Goal: Information Seeking & Learning: Learn about a topic

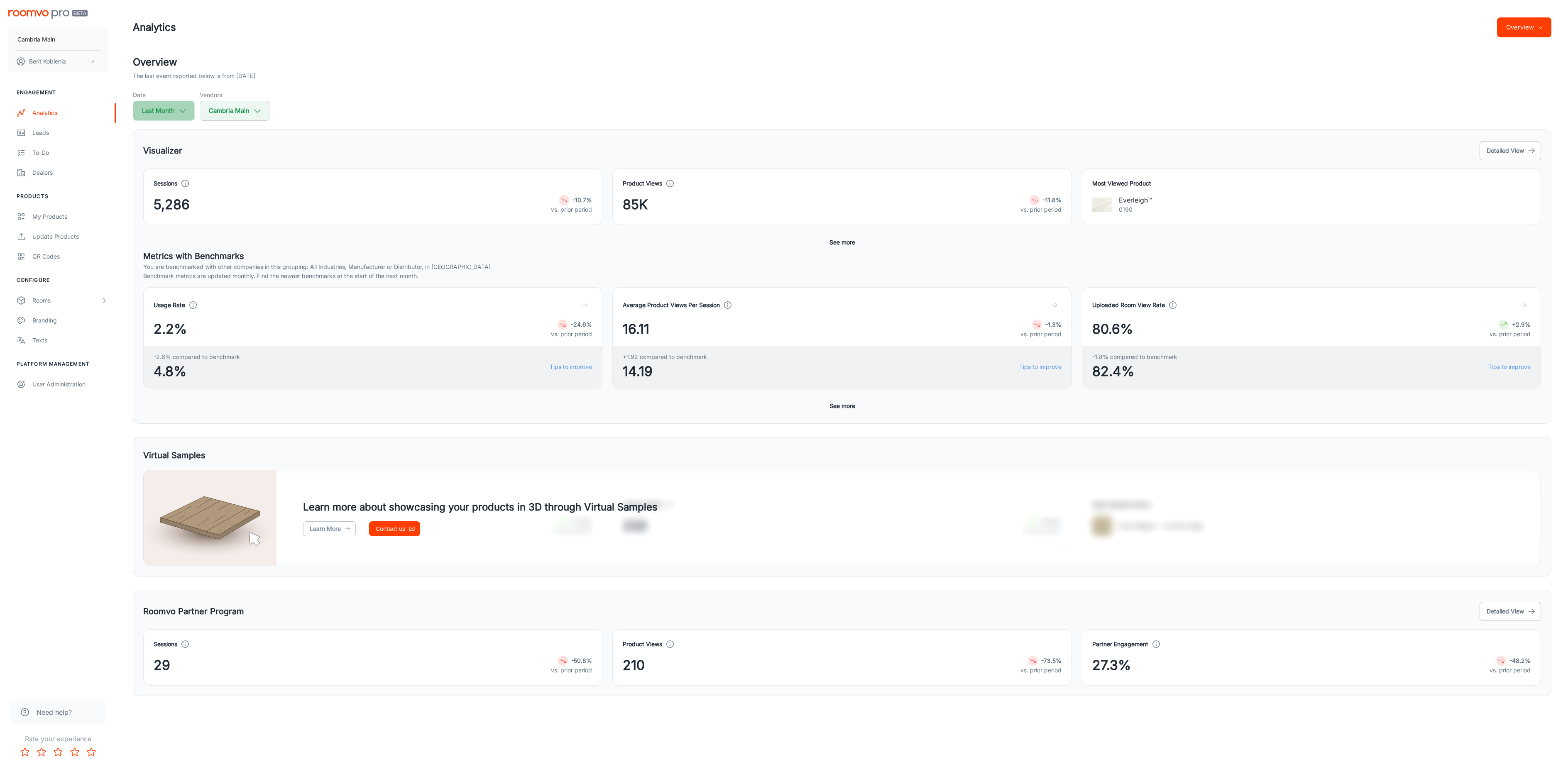
click at [155, 108] on button "Last Month" at bounding box center [164, 111] width 62 height 20
select select "8"
select select "2025"
select select "8"
select select "2025"
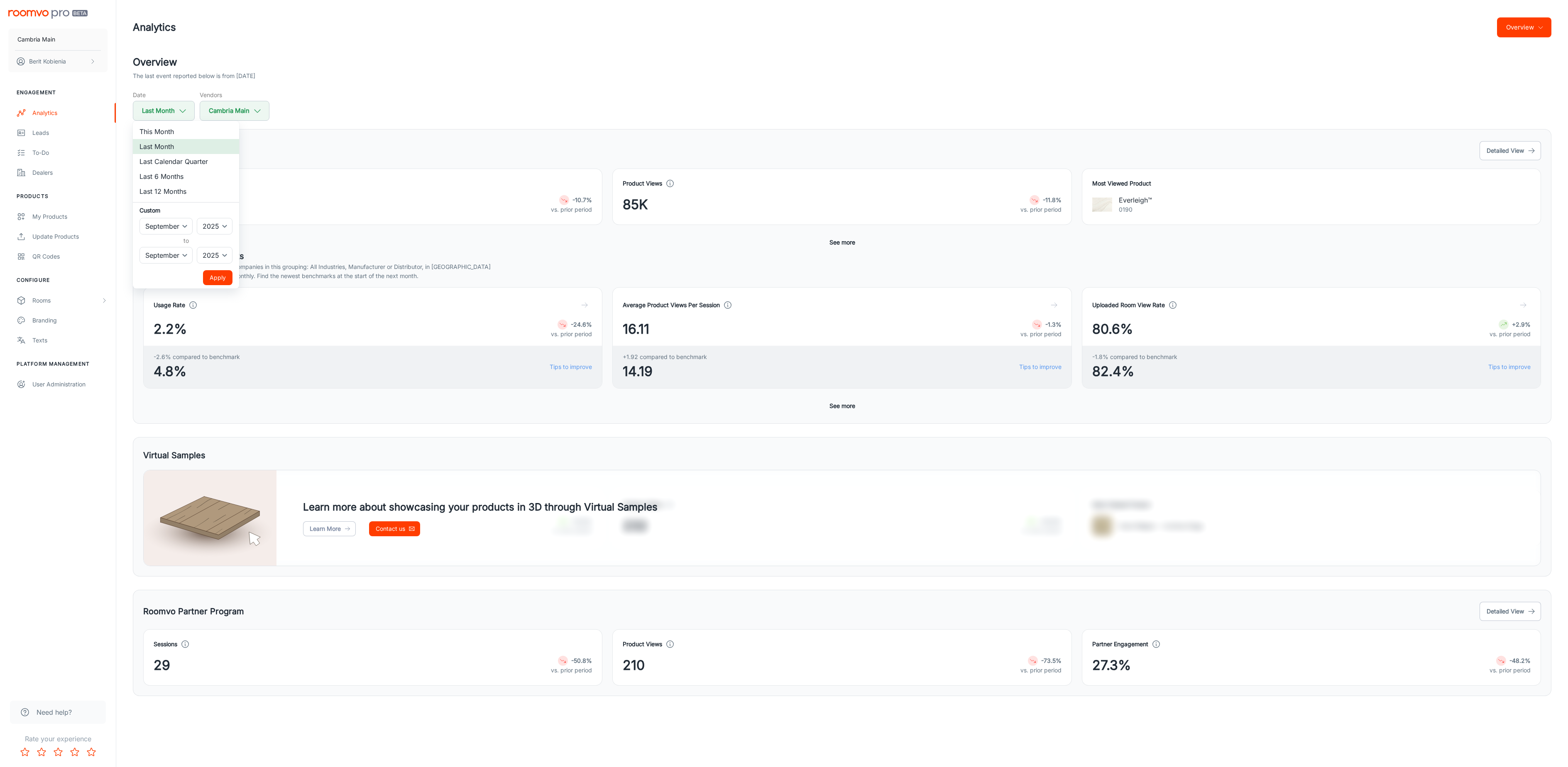
click at [181, 146] on li "Last Month" at bounding box center [186, 146] width 107 height 15
click at [225, 278] on button "Apply" at bounding box center [218, 278] width 29 height 15
click at [1505, 150] on button "Detailed View" at bounding box center [1510, 150] width 61 height 19
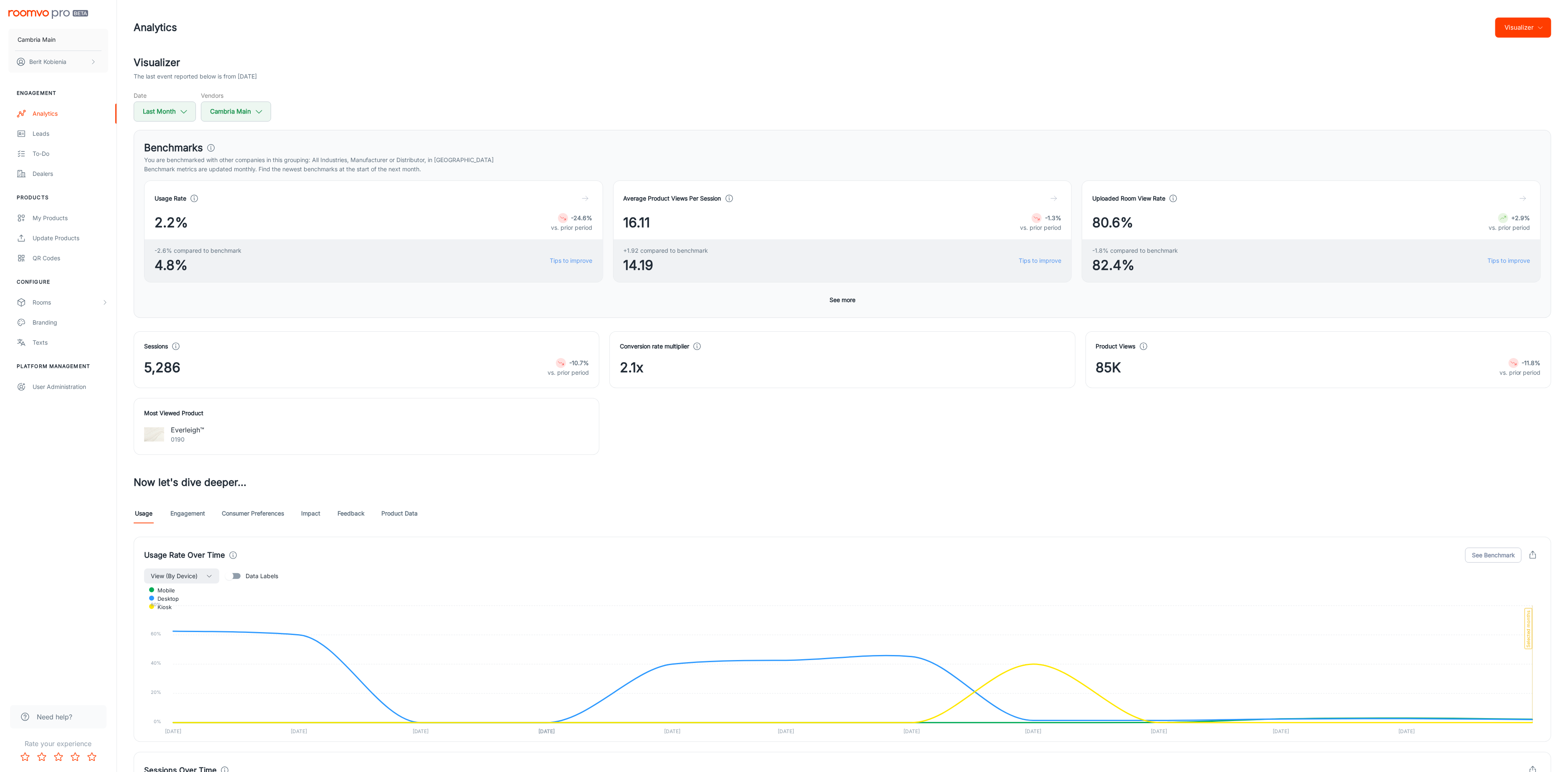
drag, startPoint x: 859, startPoint y: 304, endPoint x: 819, endPoint y: 299, distance: 40.3
click at [855, 304] on div "Usage Rate 2.2% -24.6% vs. prior period -2.6% compared to benchmark 4.8% Tips t…" at bounding box center [842, 244] width 1397 height 127
click at [819, 299] on div "Usage Rate 2.2% -24.6% vs. prior period -2.6% compared to benchmark 4.8% Tips t…" at bounding box center [842, 244] width 1397 height 127
click at [846, 305] on button "See more" at bounding box center [842, 300] width 32 height 15
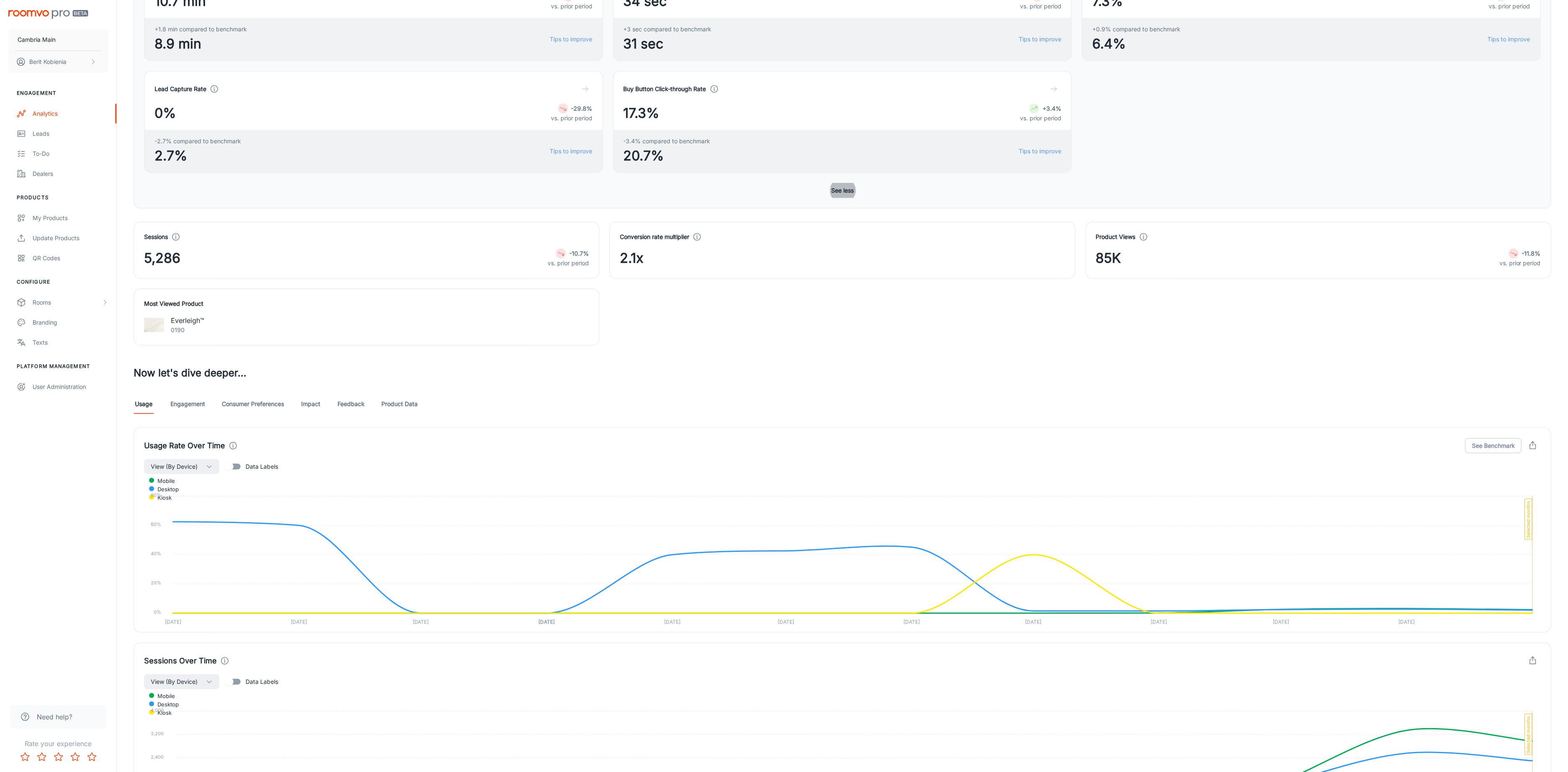
scroll to position [395, 0]
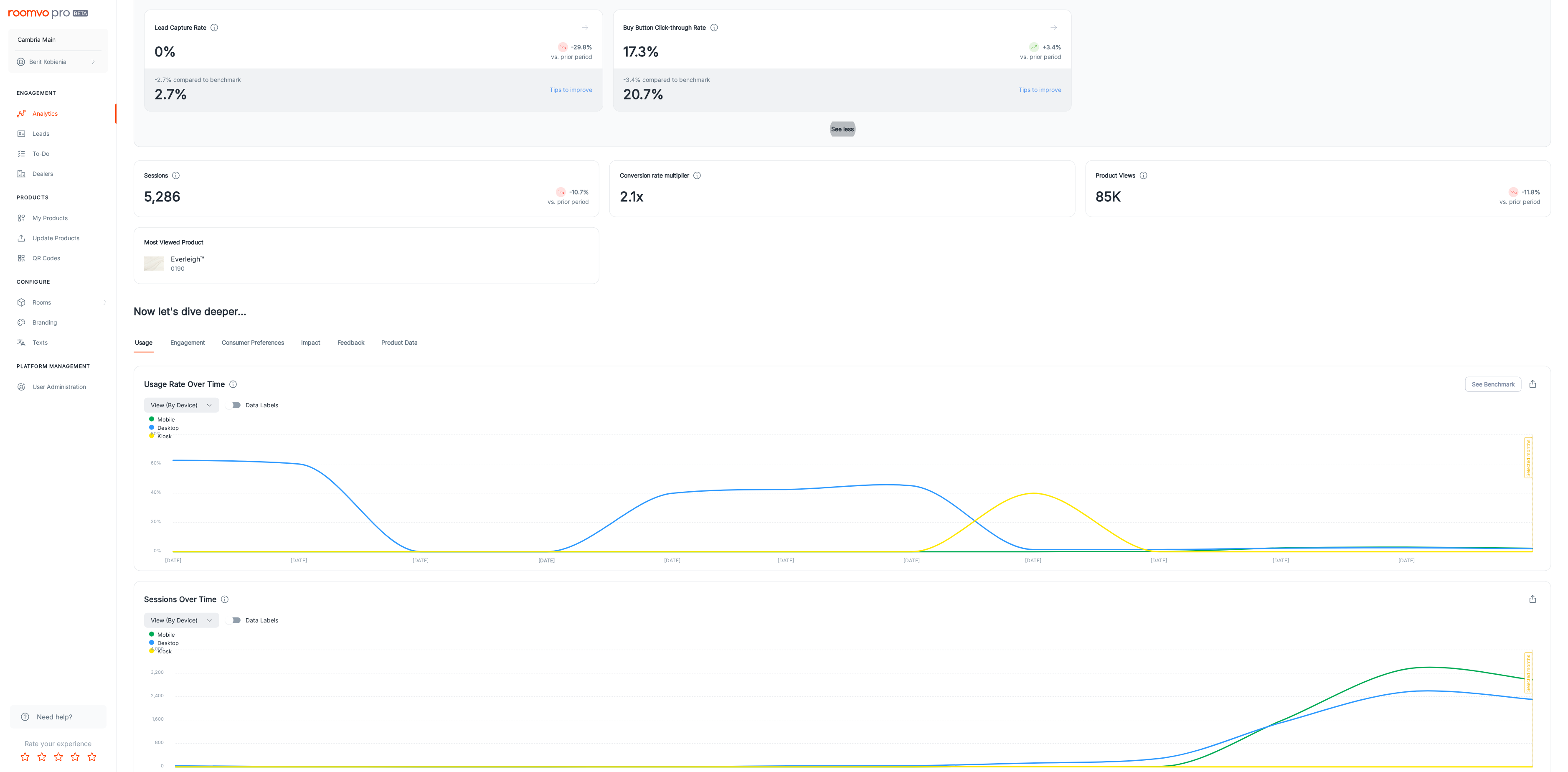
click at [200, 353] on link "Engagement" at bounding box center [187, 342] width 35 height 20
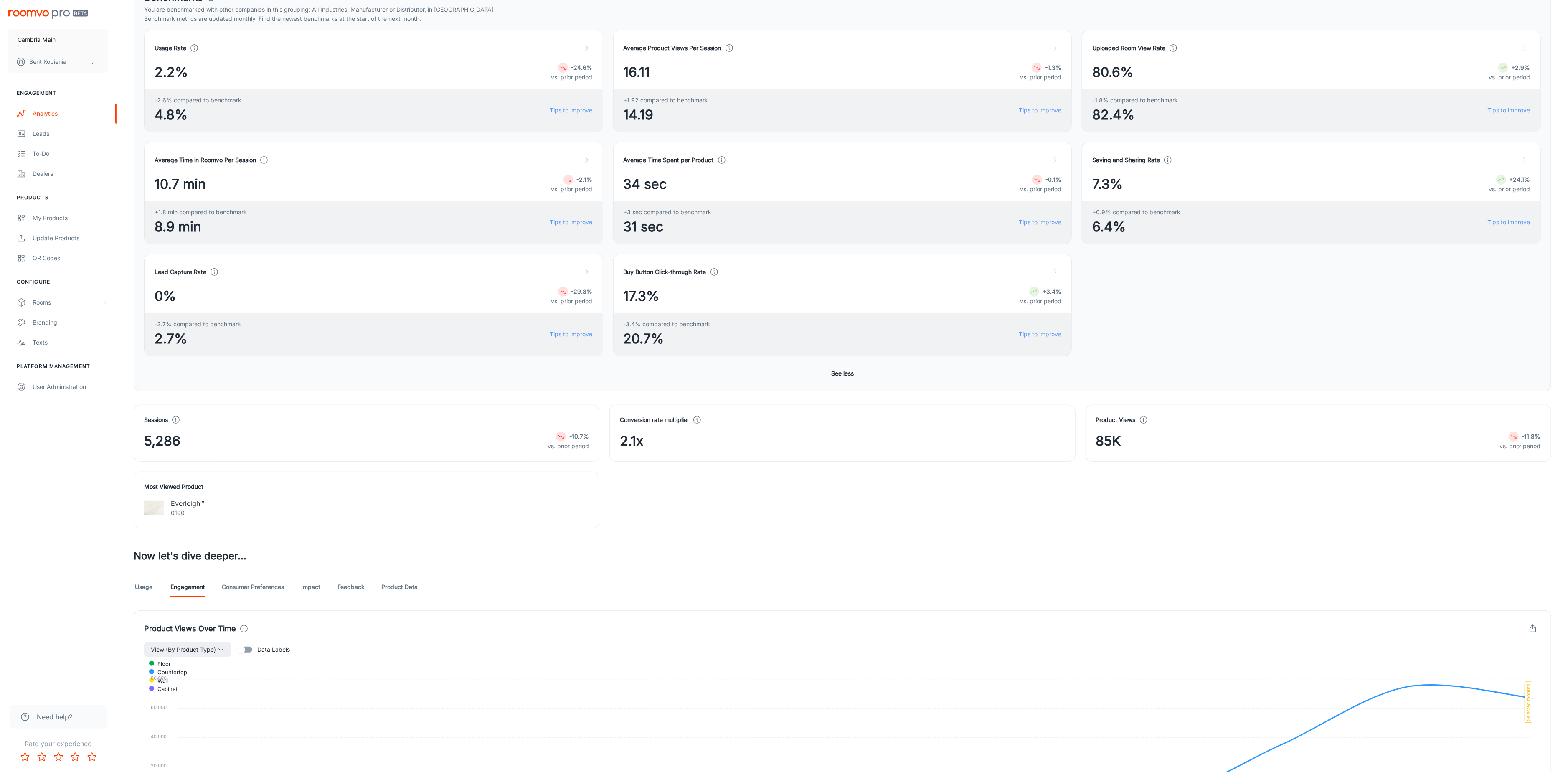
scroll to position [425, 0]
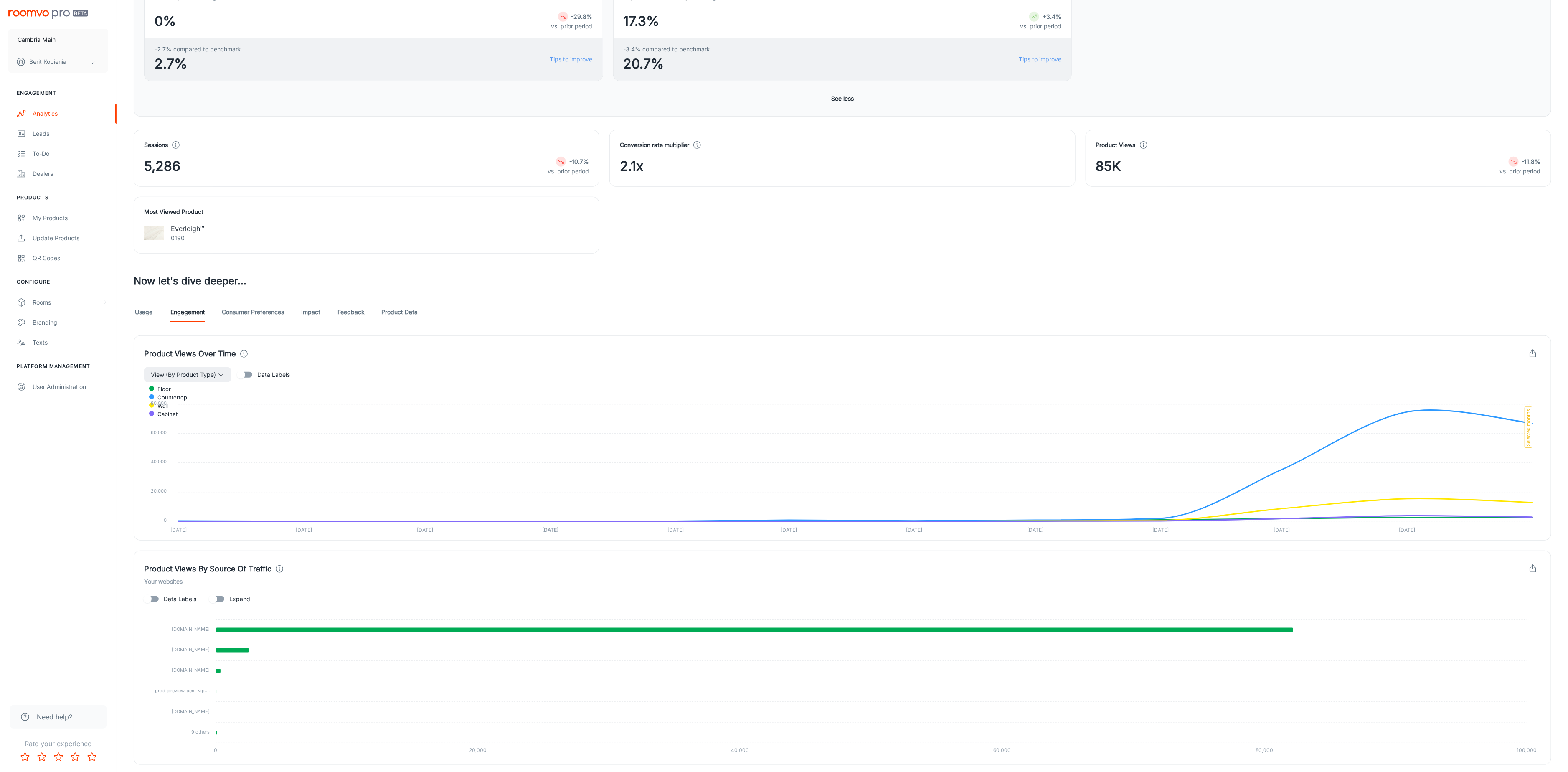
click at [395, 317] on link "Product Data" at bounding box center [399, 312] width 36 height 20
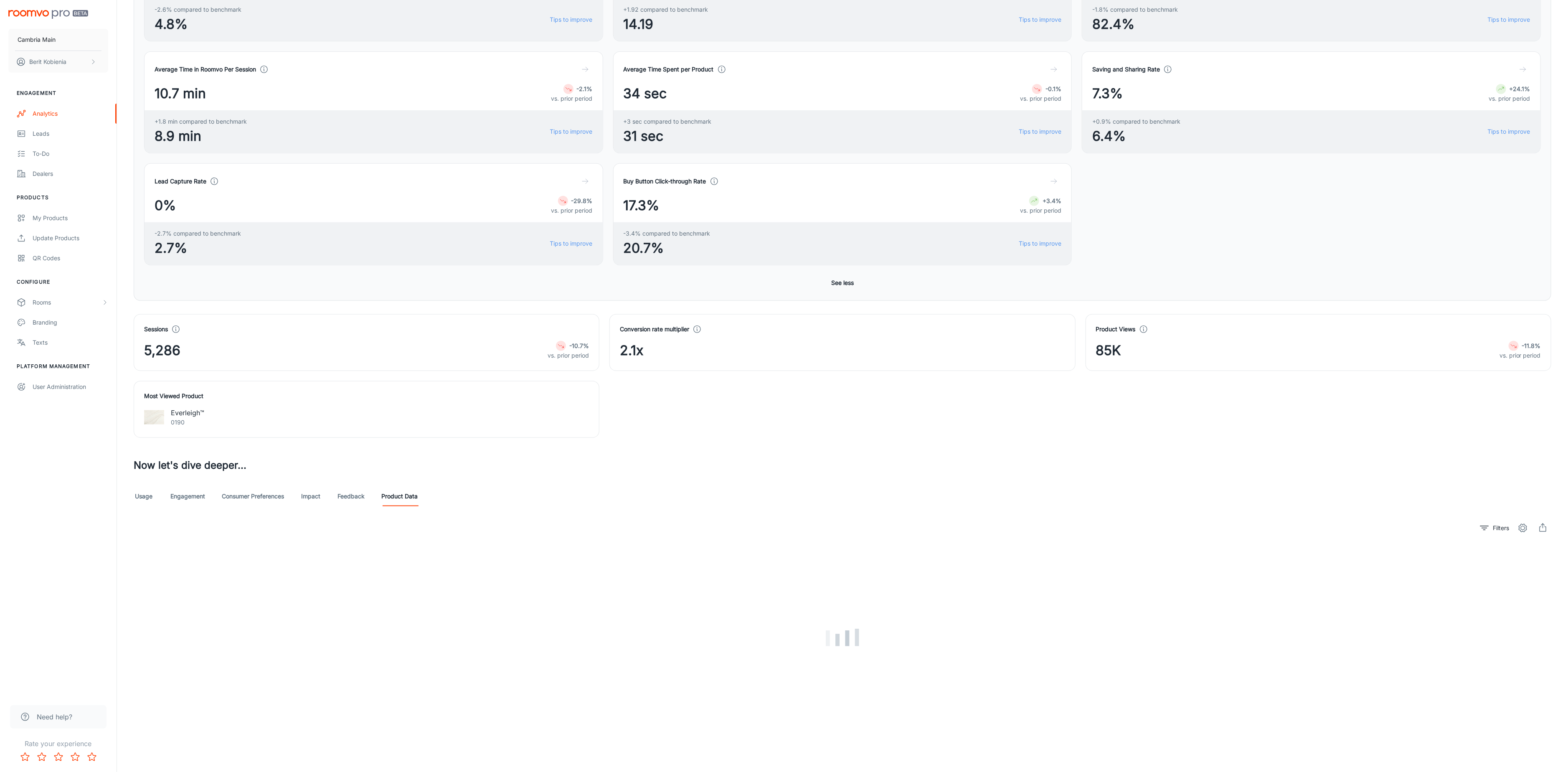
scroll to position [226, 0]
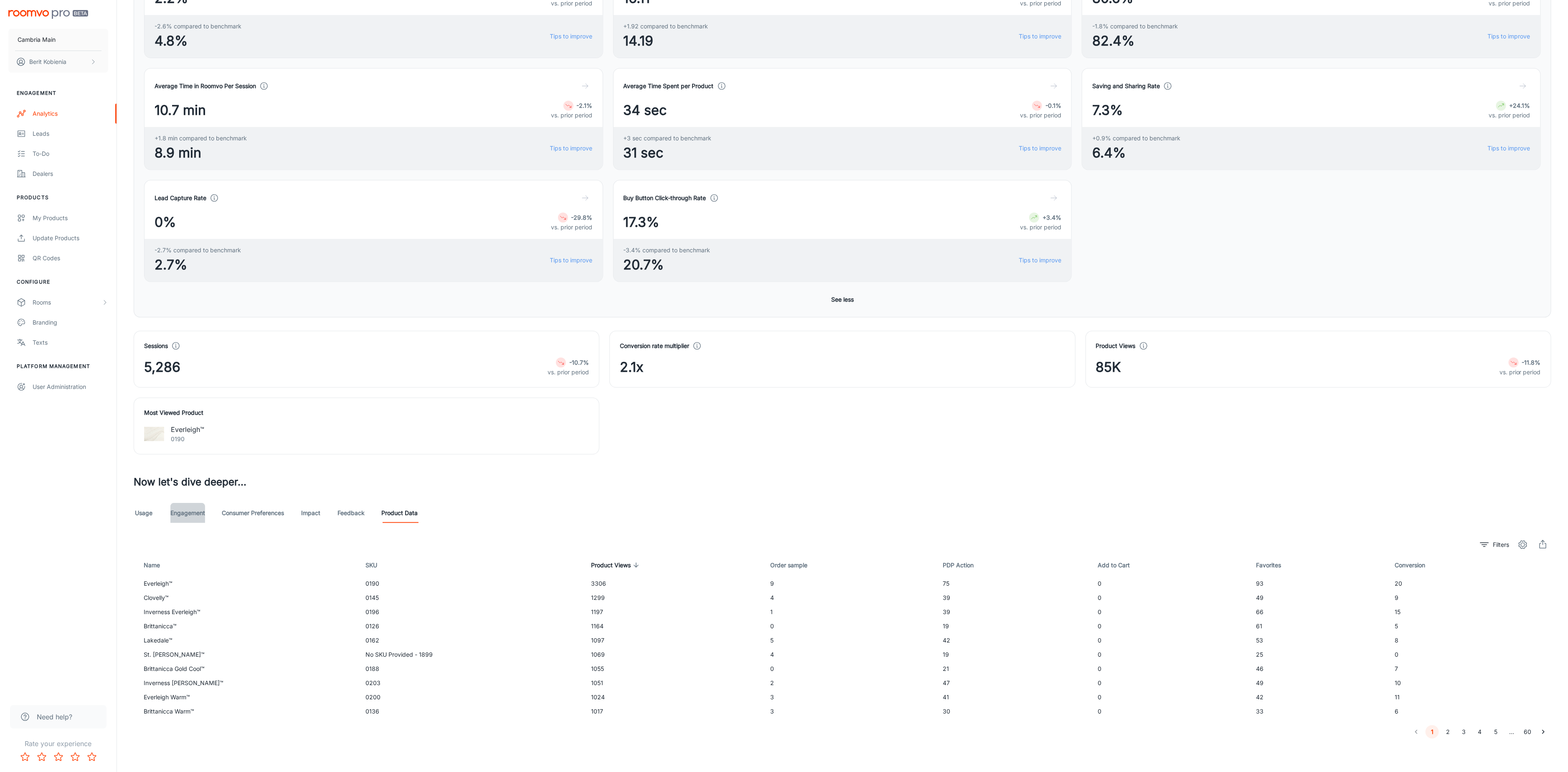
click at [183, 510] on link "Engagement" at bounding box center [187, 513] width 35 height 20
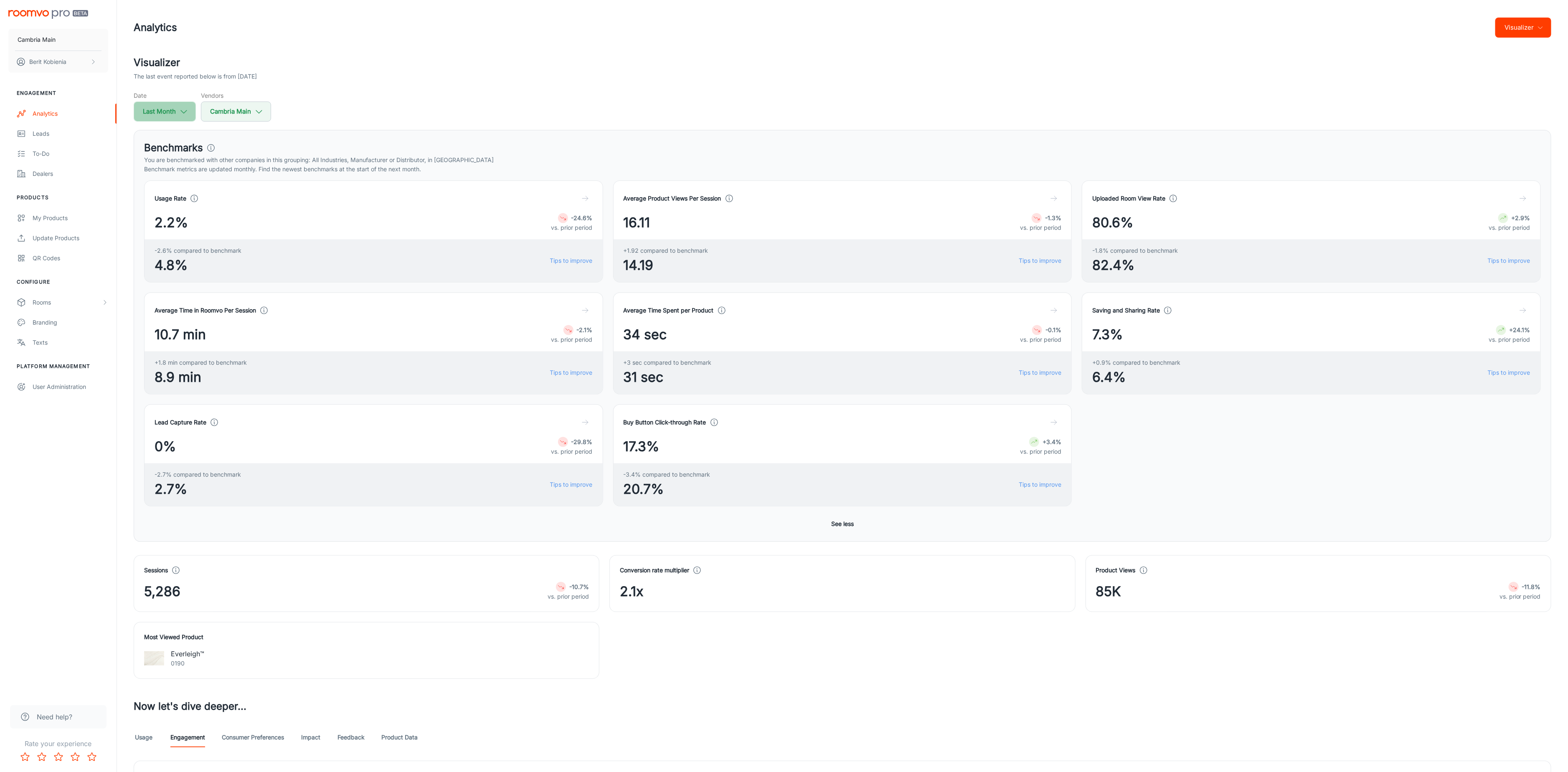
click at [160, 119] on button "Last Month" at bounding box center [165, 112] width 62 height 20
select select "8"
select select "2025"
select select "8"
select select "2025"
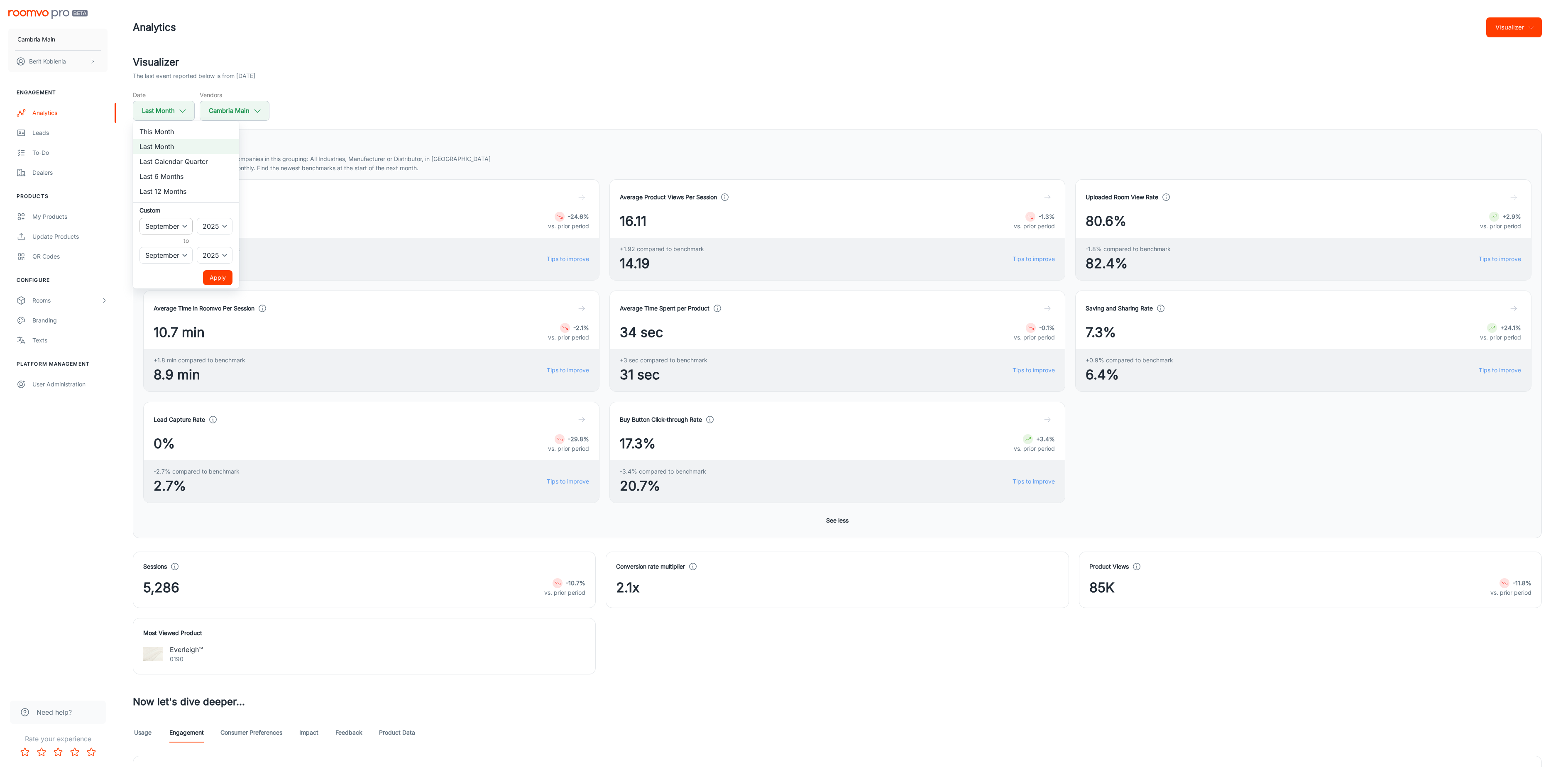
click at [179, 226] on select "January February March April May June July August September October November De…" at bounding box center [166, 226] width 53 height 16
select select "7"
click at [139, 218] on select "January February March April May June July August September October November De…" at bounding box center [166, 226] width 53 height 16
drag, startPoint x: 179, startPoint y: 226, endPoint x: 164, endPoint y: 256, distance: 33.5
click at [164, 256] on select "January February March April May June July August September October November De…" at bounding box center [166, 255] width 53 height 16
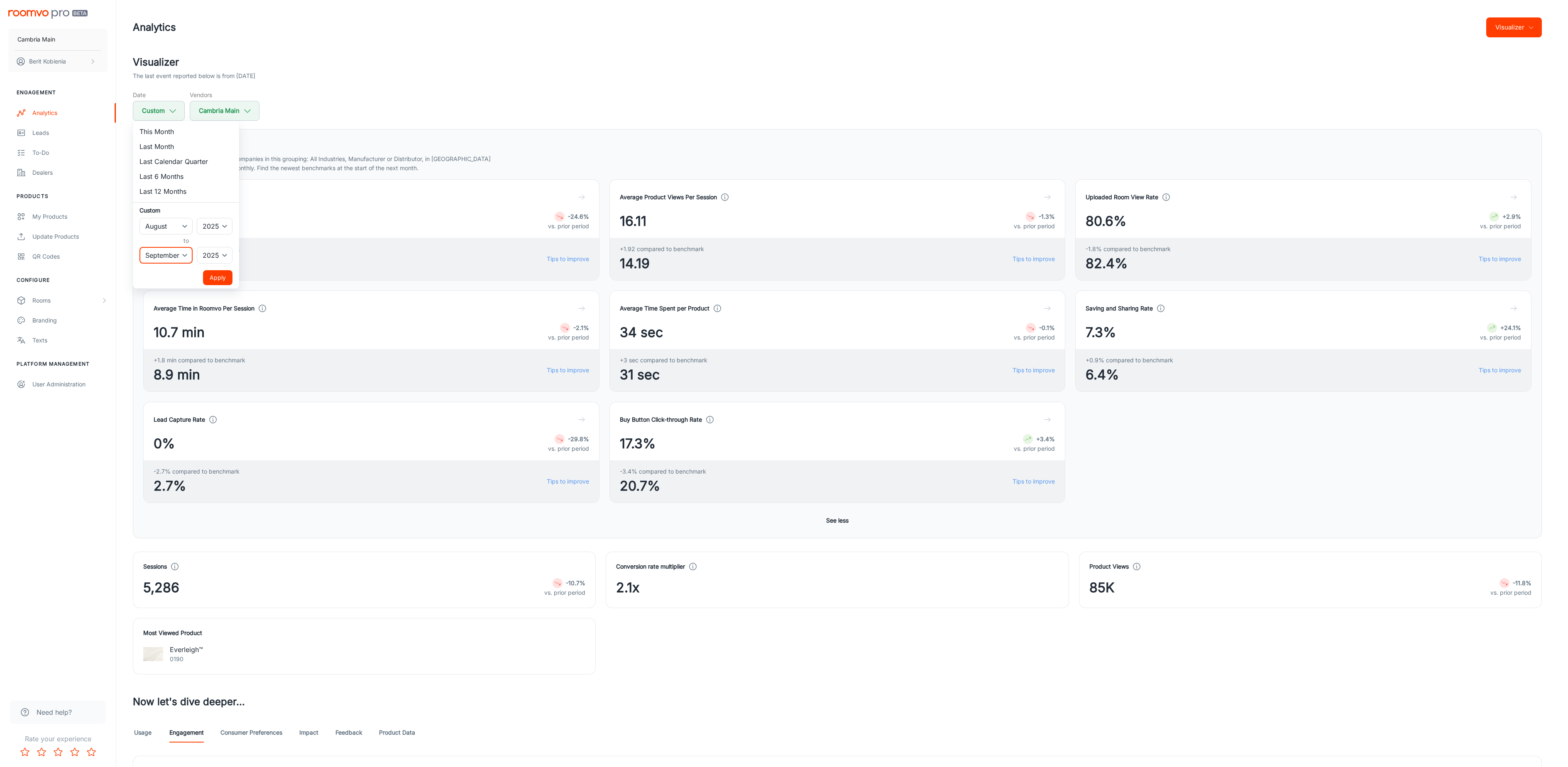
select select "7"
click at [139, 247] on select "January February March April May June July August September October November De…" at bounding box center [166, 255] width 53 height 16
click at [228, 278] on button "Apply" at bounding box center [218, 278] width 29 height 15
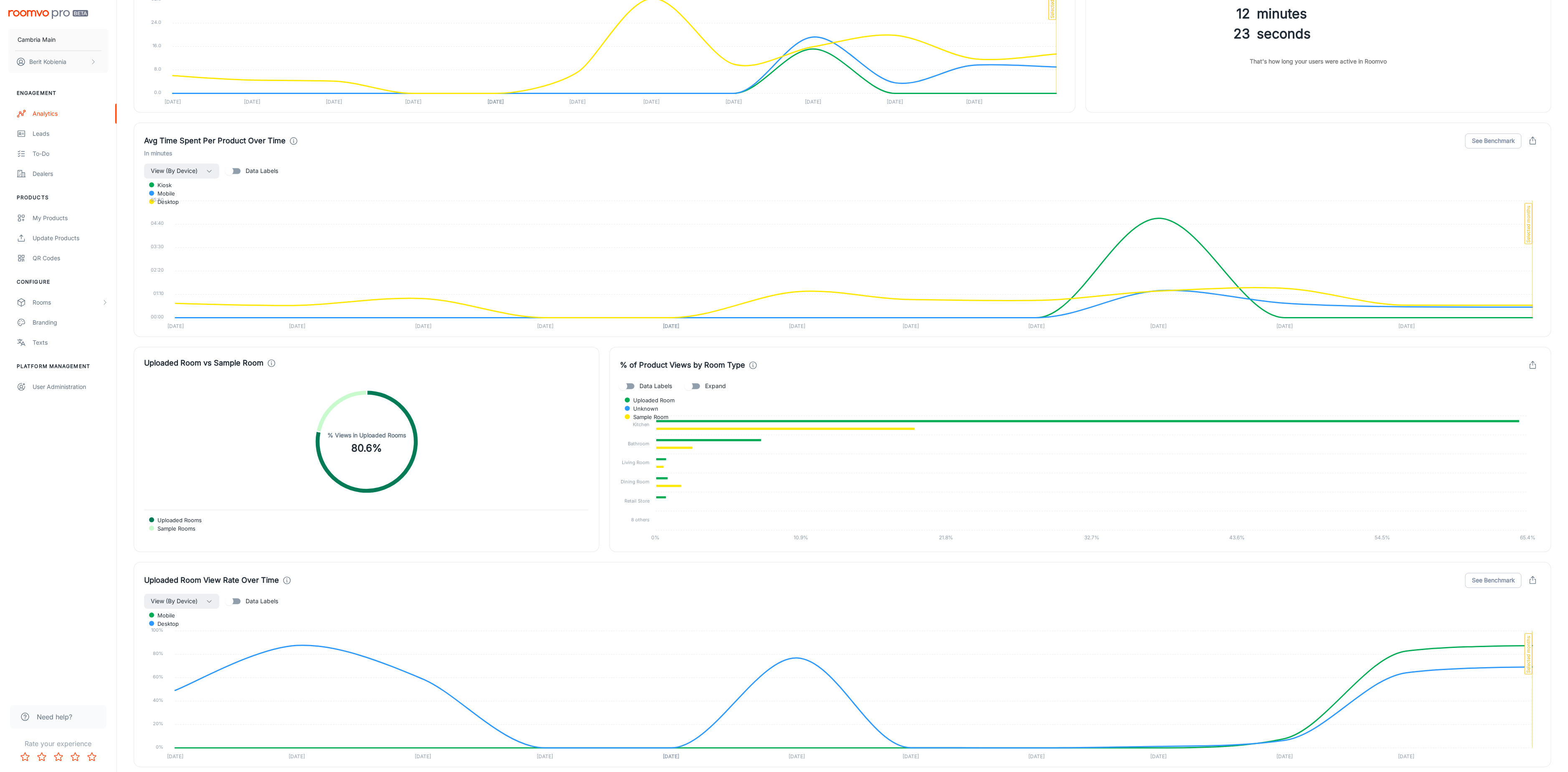
scroll to position [1551, 0]
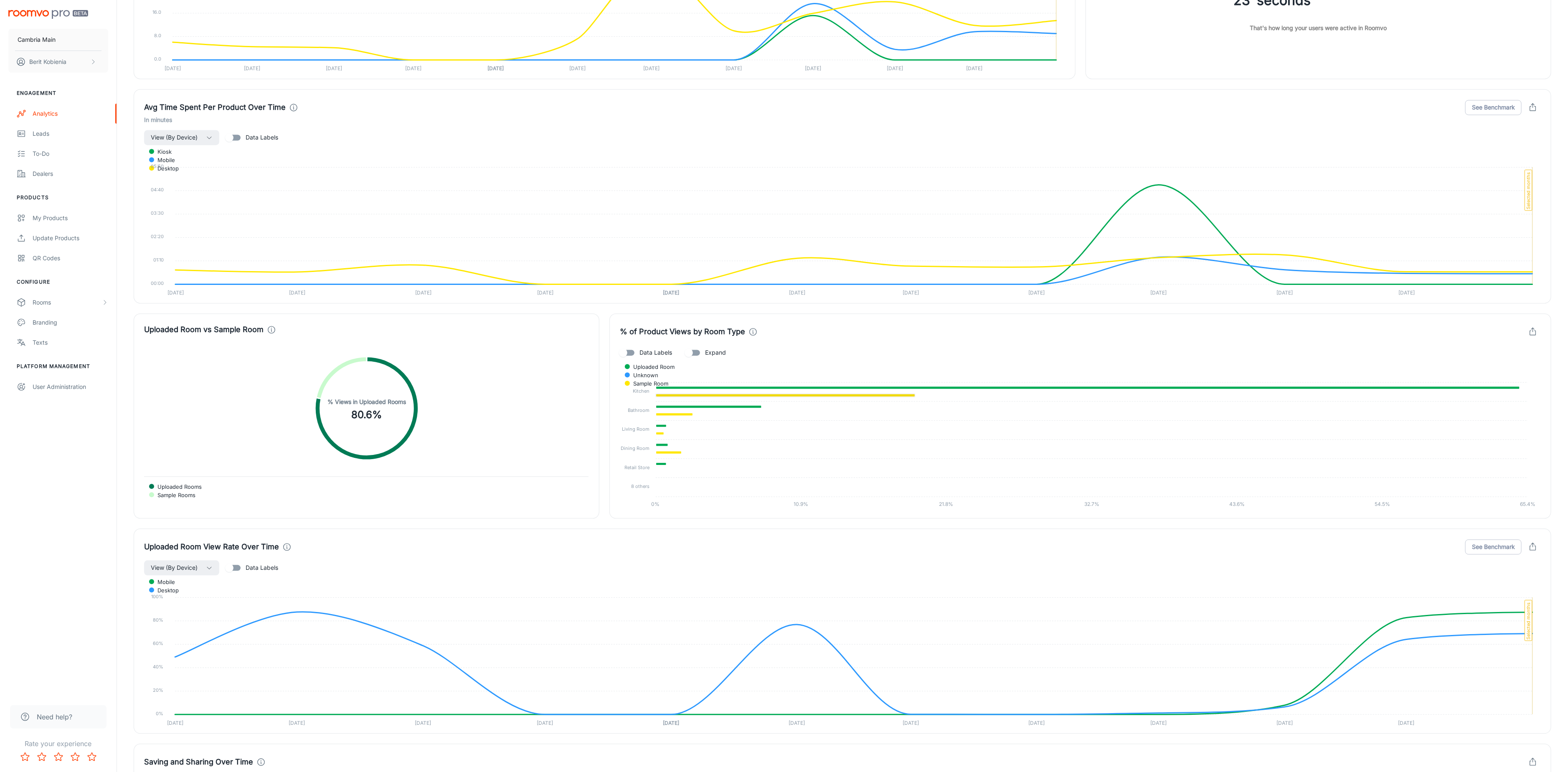
drag, startPoint x: 665, startPoint y: 399, endPoint x: 354, endPoint y: 450, distance: 315.2
click at [354, 450] on div "Product Views Over Time View (By Product Type) Data Labels Floor Cabinet Wall C…" at bounding box center [837, 183] width 1428 height 1964
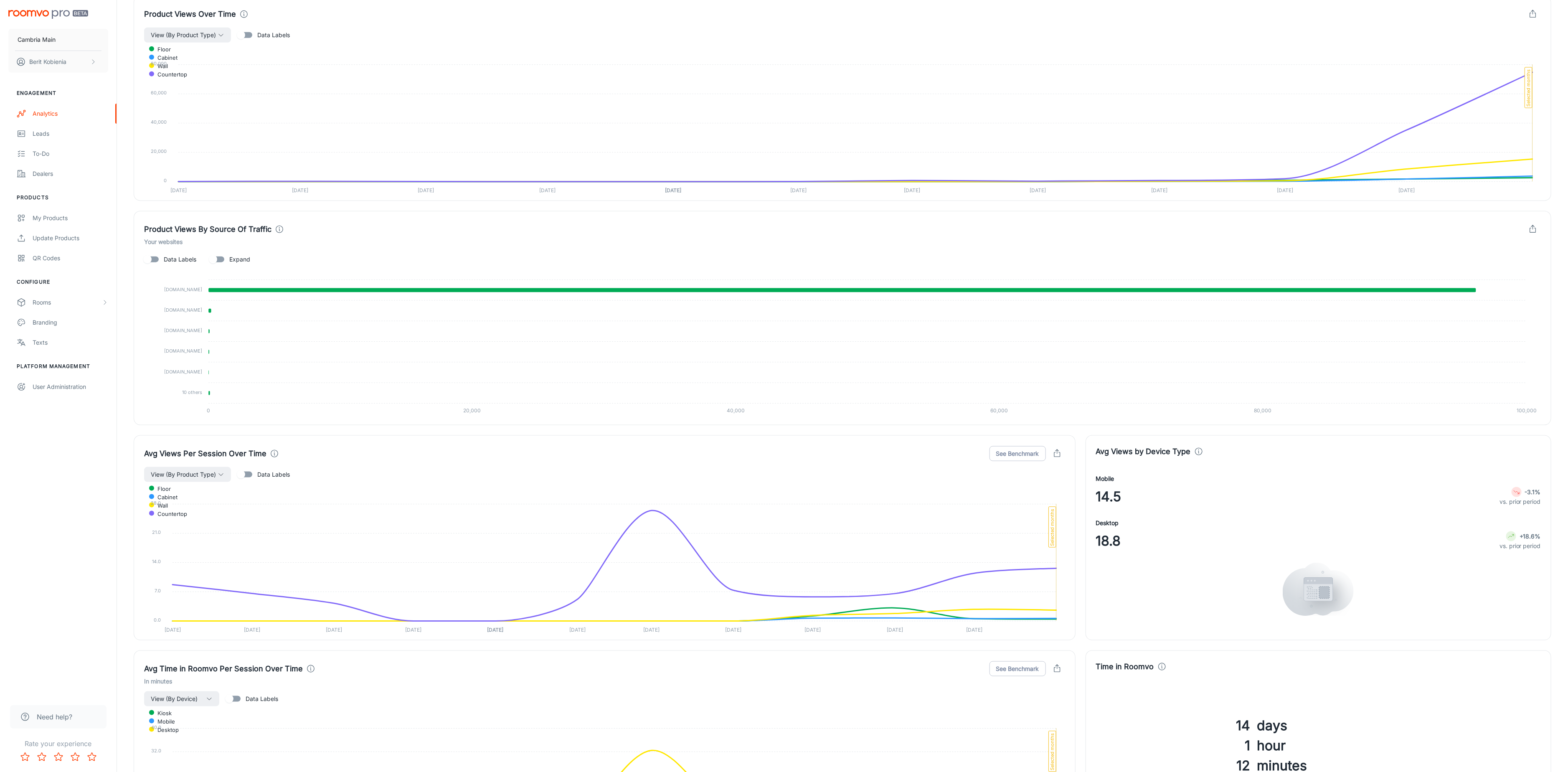
scroll to position [526, 0]
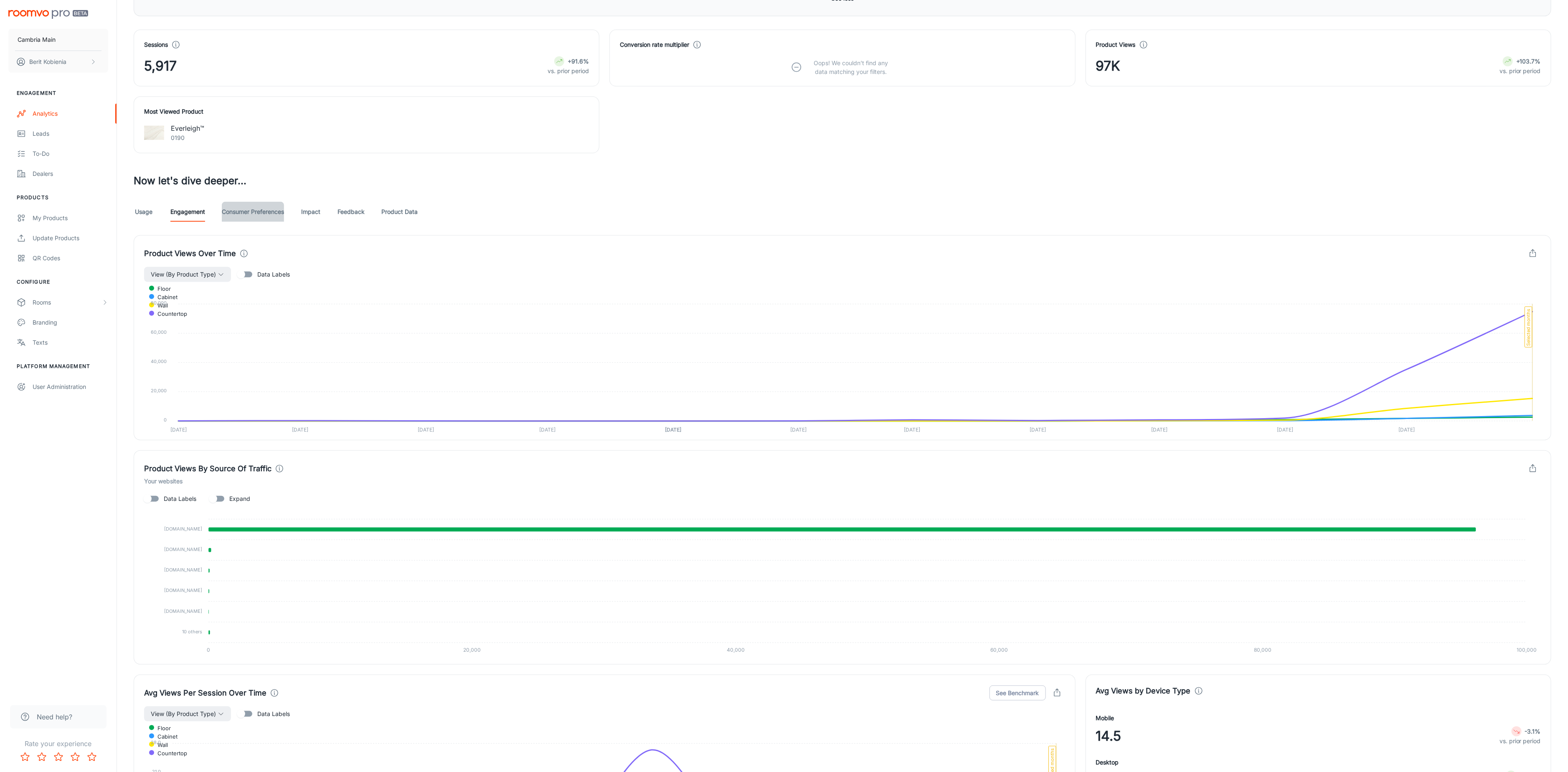
click at [279, 219] on link "Consumer Preferences" at bounding box center [253, 211] width 62 height 20
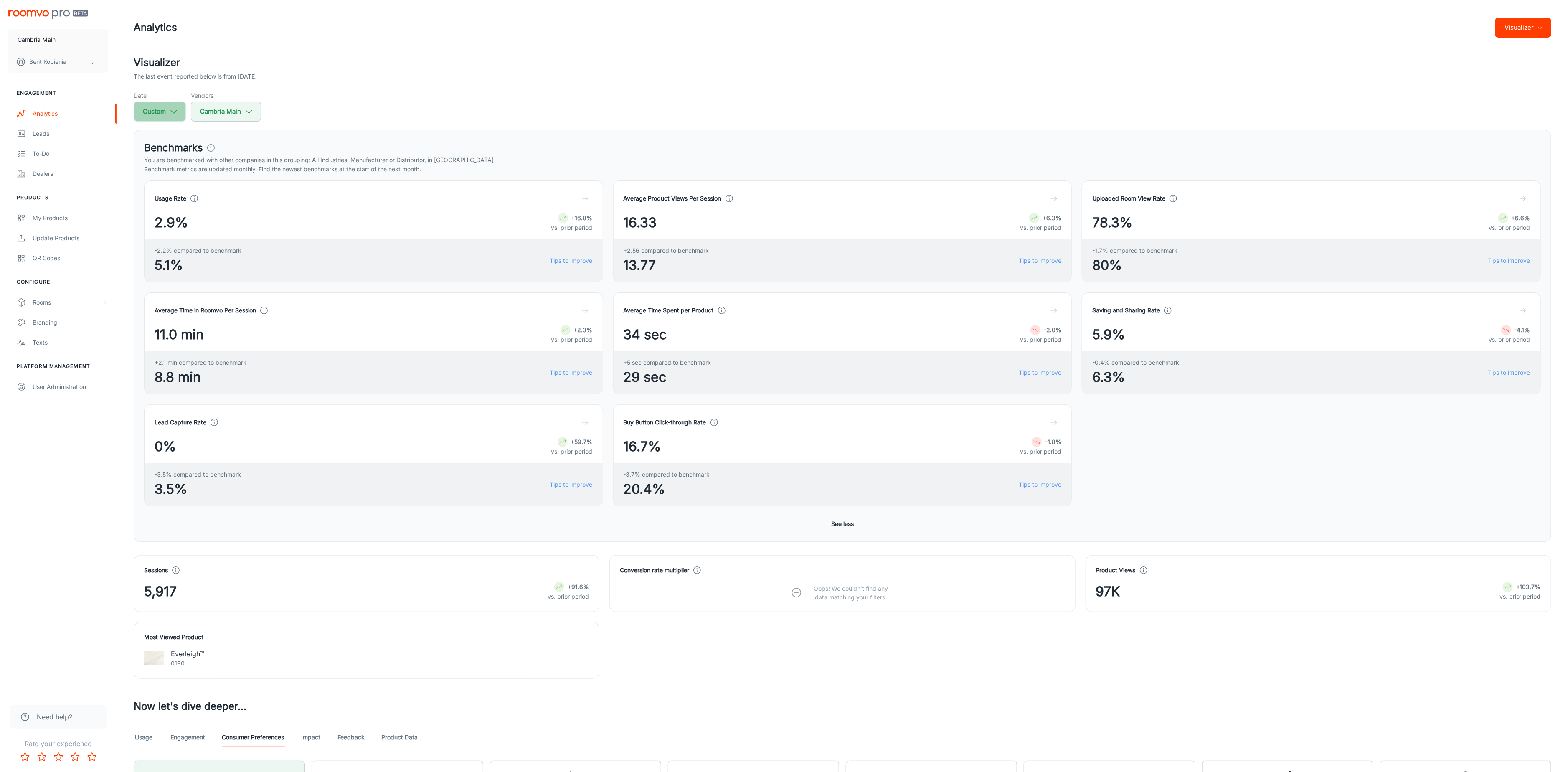
click at [163, 117] on button "Custom" at bounding box center [159, 112] width 52 height 20
select select "7"
select select "2025"
select select "7"
select select "2025"
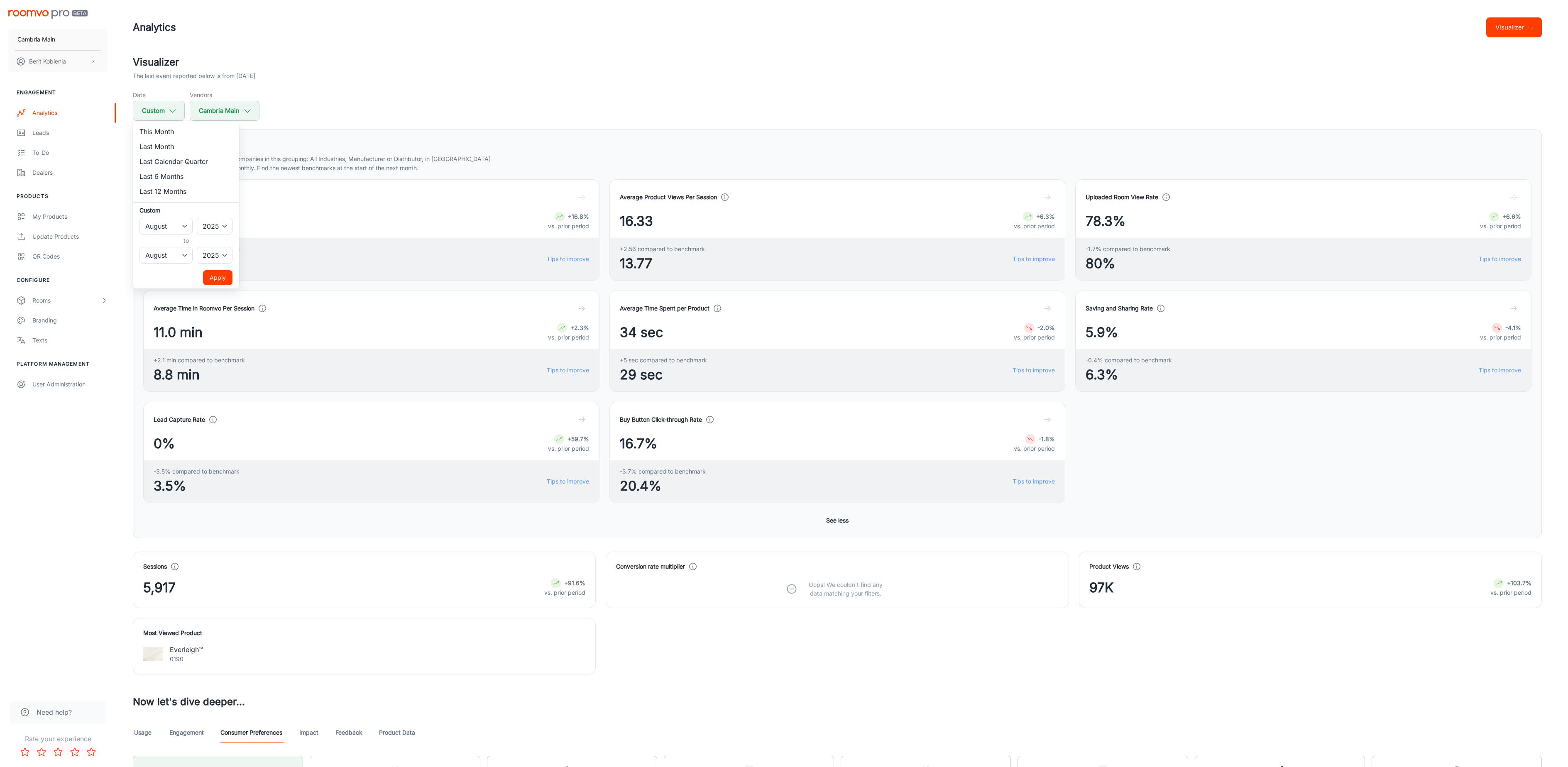
click at [288, 161] on div at bounding box center [784, 383] width 1568 height 767
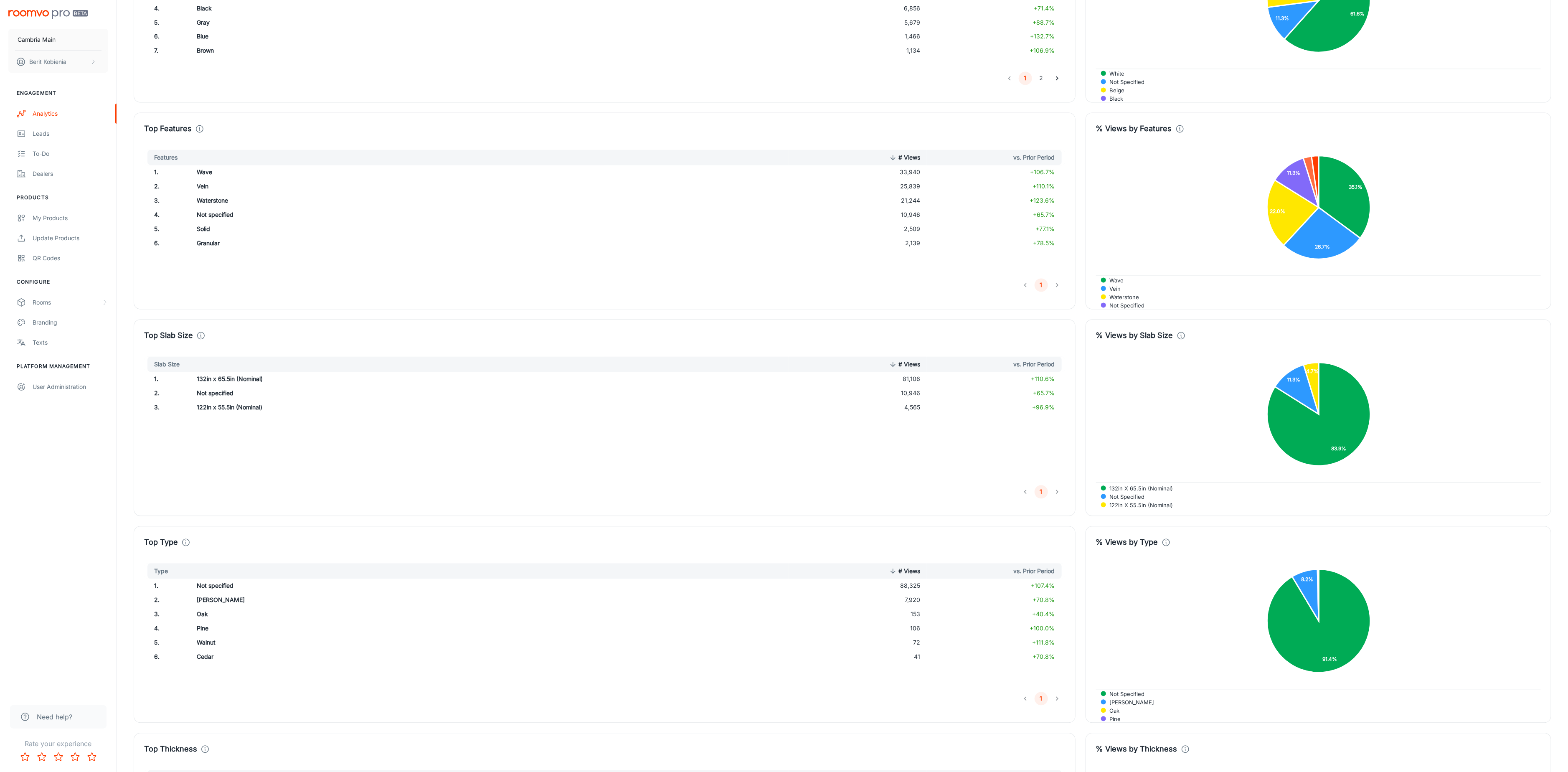
scroll to position [1512, 0]
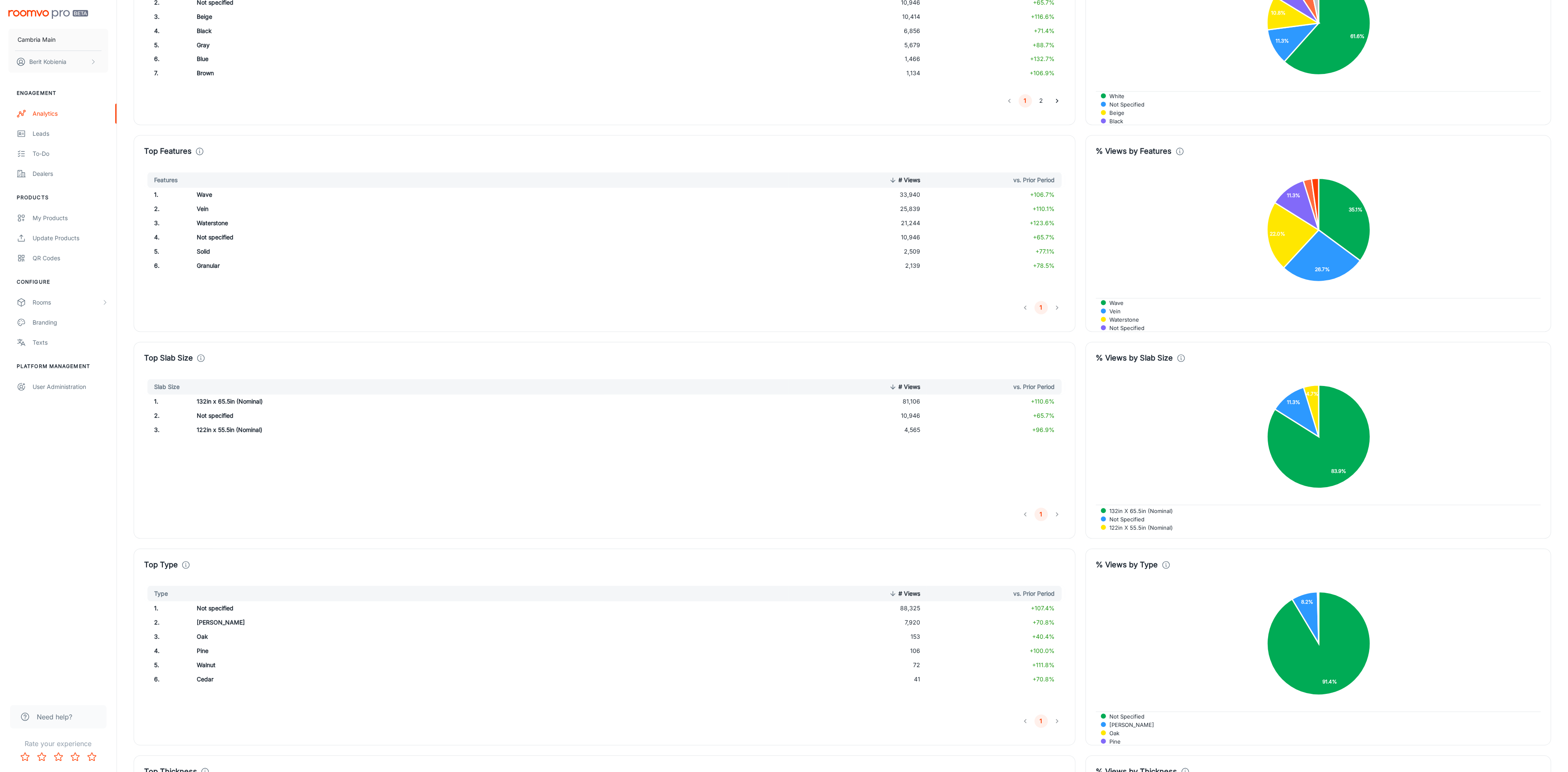
click at [791, 305] on div "1" at bounding box center [605, 308] width 921 height 13
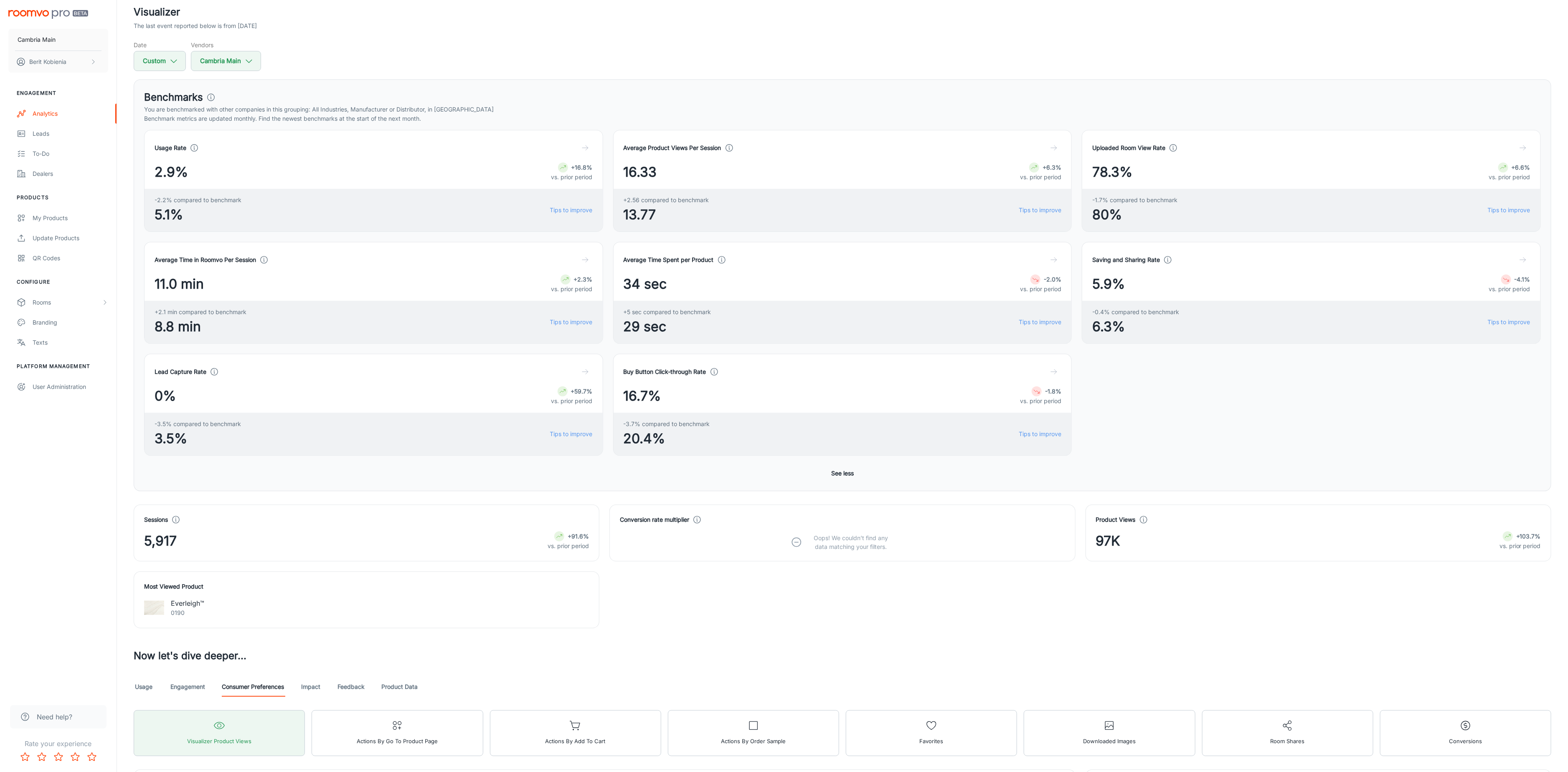
scroll to position [0, 0]
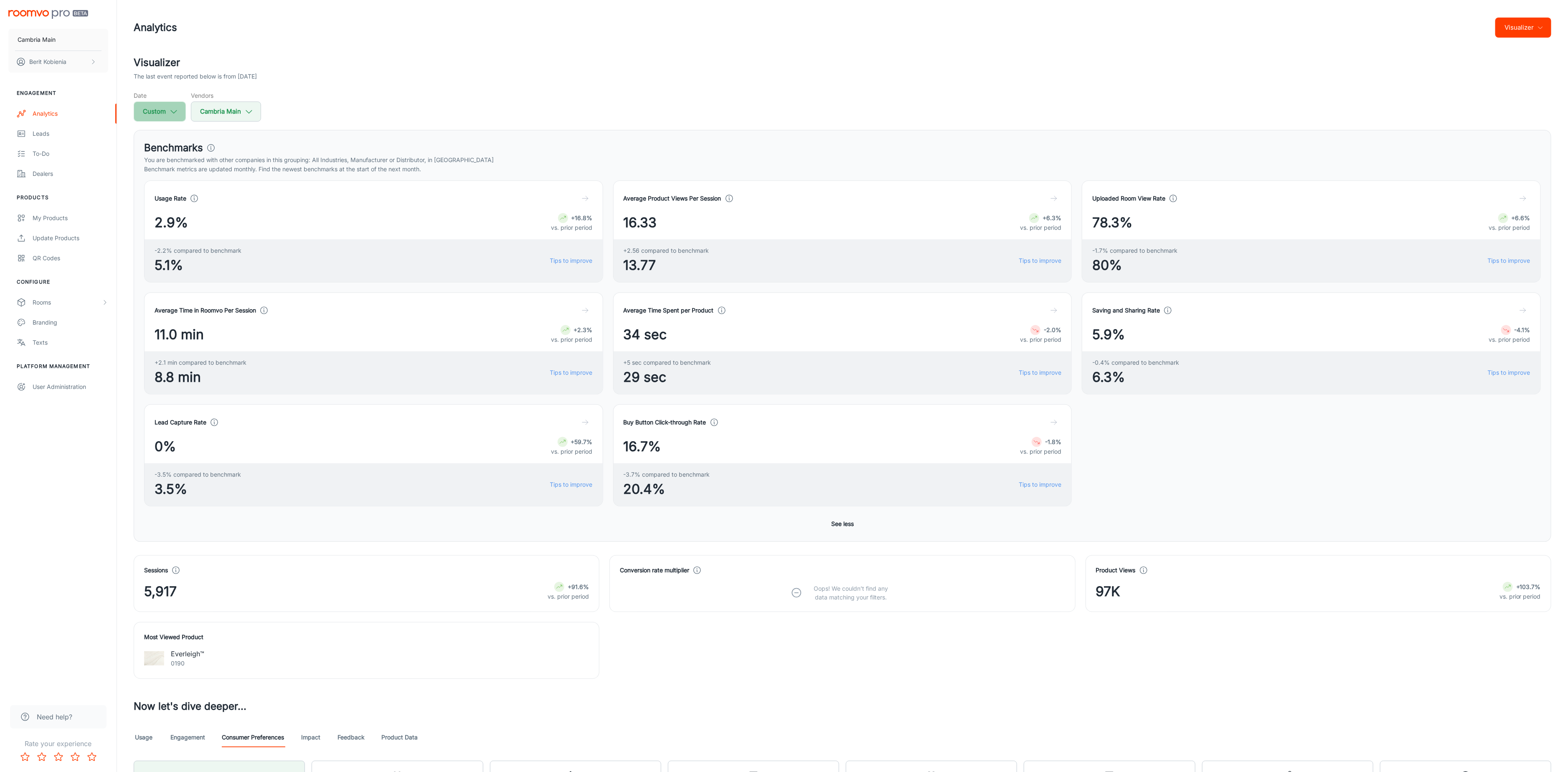
click at [164, 119] on button "Custom" at bounding box center [159, 112] width 52 height 20
select select "7"
select select "2025"
select select "7"
select select "2025"
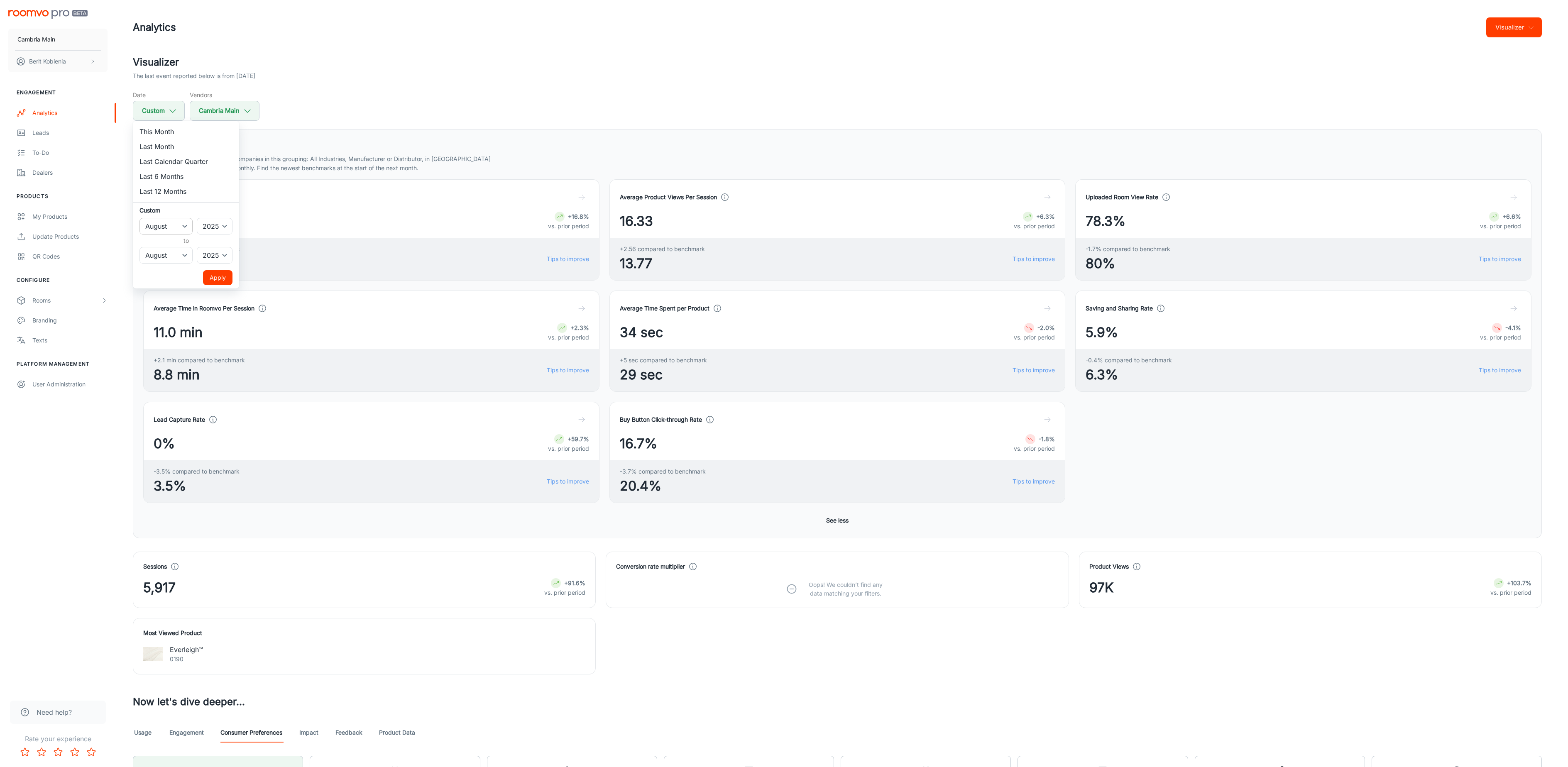
click at [177, 224] on select "January February March April May June July August September October November De…" at bounding box center [166, 226] width 53 height 16
select select "6"
click at [139, 218] on select "January February March April May June July August September October November De…" at bounding box center [166, 226] width 53 height 16
drag, startPoint x: 177, startPoint y: 224, endPoint x: 182, endPoint y: 253, distance: 29.4
click at [182, 253] on select "January February March April May June July August September October November De…" at bounding box center [166, 255] width 53 height 16
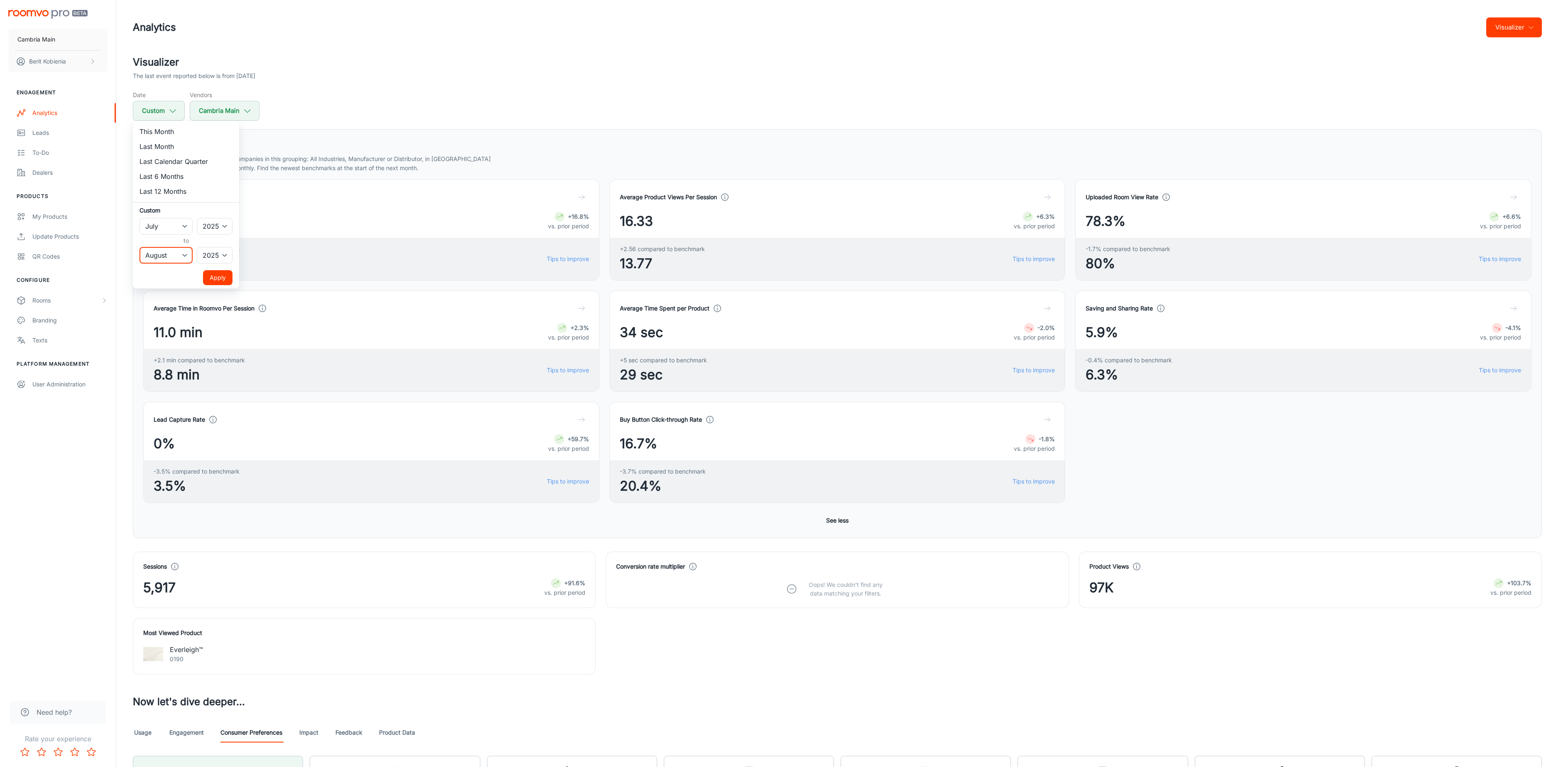
select select "6"
click at [139, 247] on select "January February March April May June July August September October November De…" at bounding box center [166, 255] width 53 height 16
click at [232, 270] on button "Apply" at bounding box center [218, 278] width 29 height 15
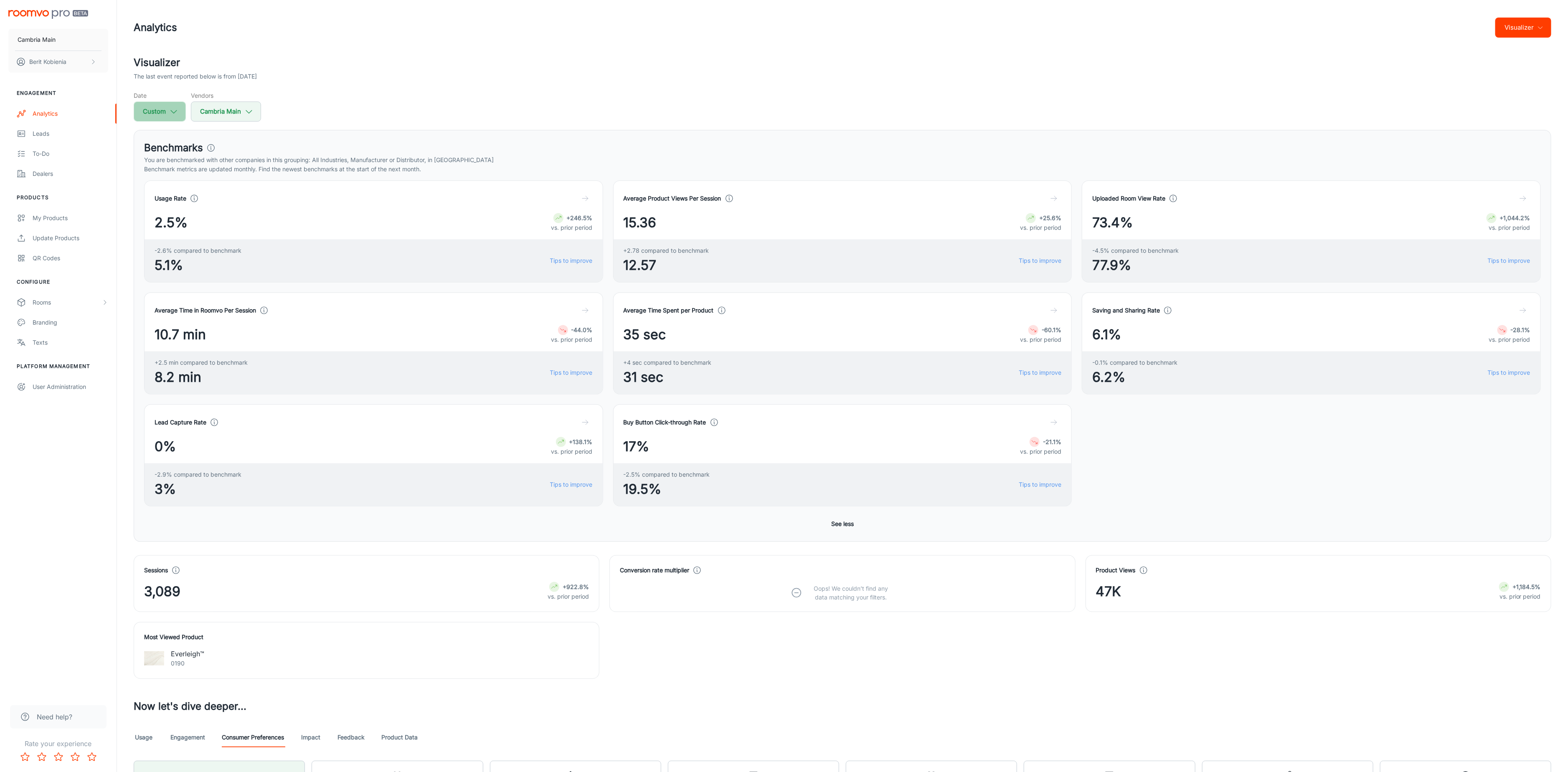
click at [161, 118] on button "Custom" at bounding box center [159, 112] width 52 height 20
select select "6"
select select "2025"
select select "6"
select select "2025"
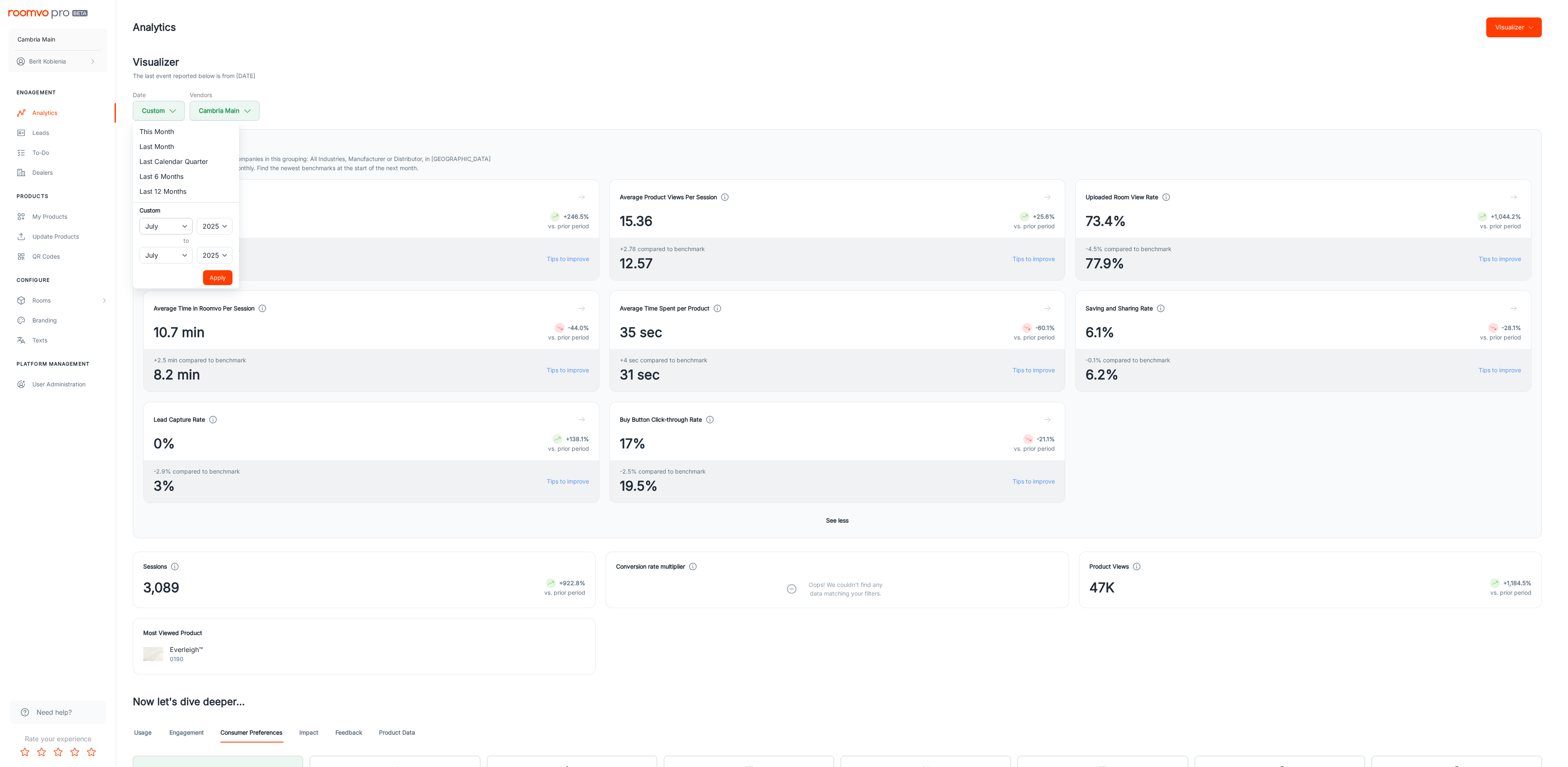
click at [184, 224] on select "January February March April May June July August September October November De…" at bounding box center [166, 226] width 53 height 16
select select "8"
click at [139, 218] on select "January February March April May June July August September October November De…" at bounding box center [166, 226] width 53 height 16
drag, startPoint x: 184, startPoint y: 224, endPoint x: 178, endPoint y: 254, distance: 30.6
click at [178, 254] on select "January February March April May June July August September October November De…" at bounding box center [166, 255] width 53 height 16
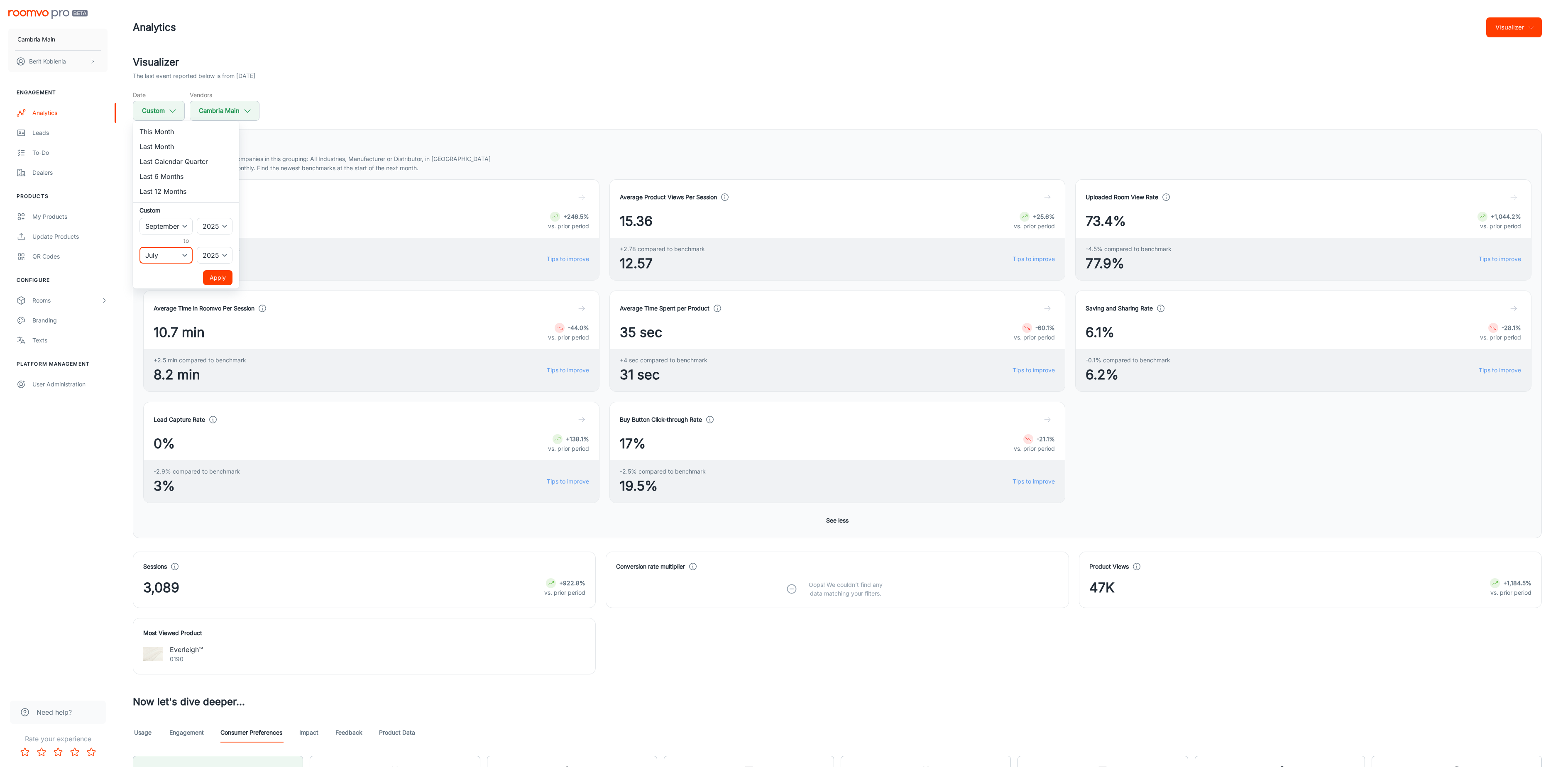
select select "8"
click at [139, 247] on select "January February March April May June July August September October November De…" at bounding box center [166, 255] width 53 height 16
click at [212, 273] on button "Apply" at bounding box center [218, 278] width 29 height 15
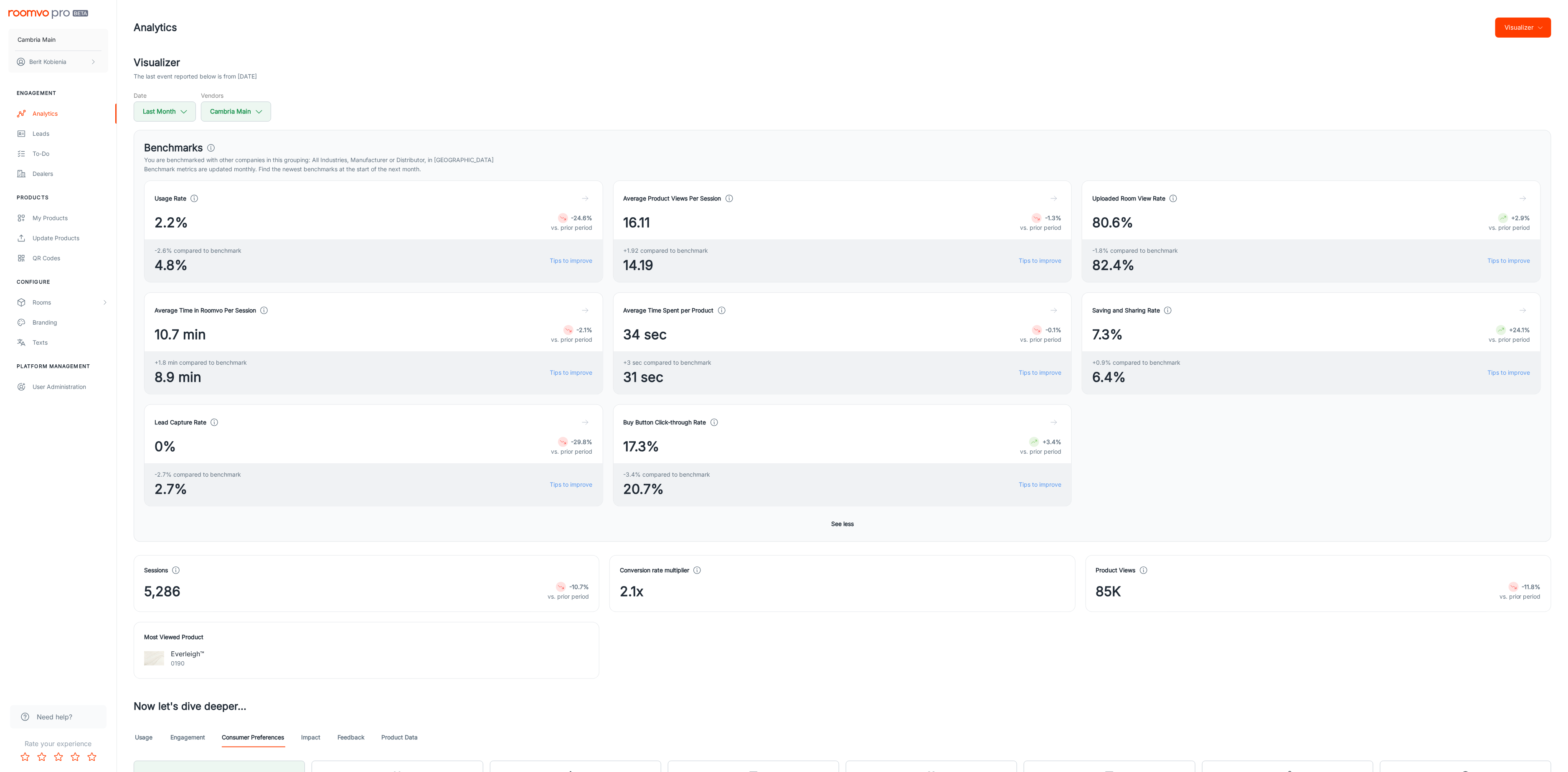
drag, startPoint x: 575, startPoint y: 285, endPoint x: 493, endPoint y: 263, distance: 84.9
click at [575, 285] on div "Average Time in Roomvo Per Session 10.7 min -2.1% vs. prior period +1.8 min com…" at bounding box center [369, 338] width 469 height 112
click at [154, 112] on button "Last Month" at bounding box center [165, 112] width 62 height 20
select select "8"
select select "2025"
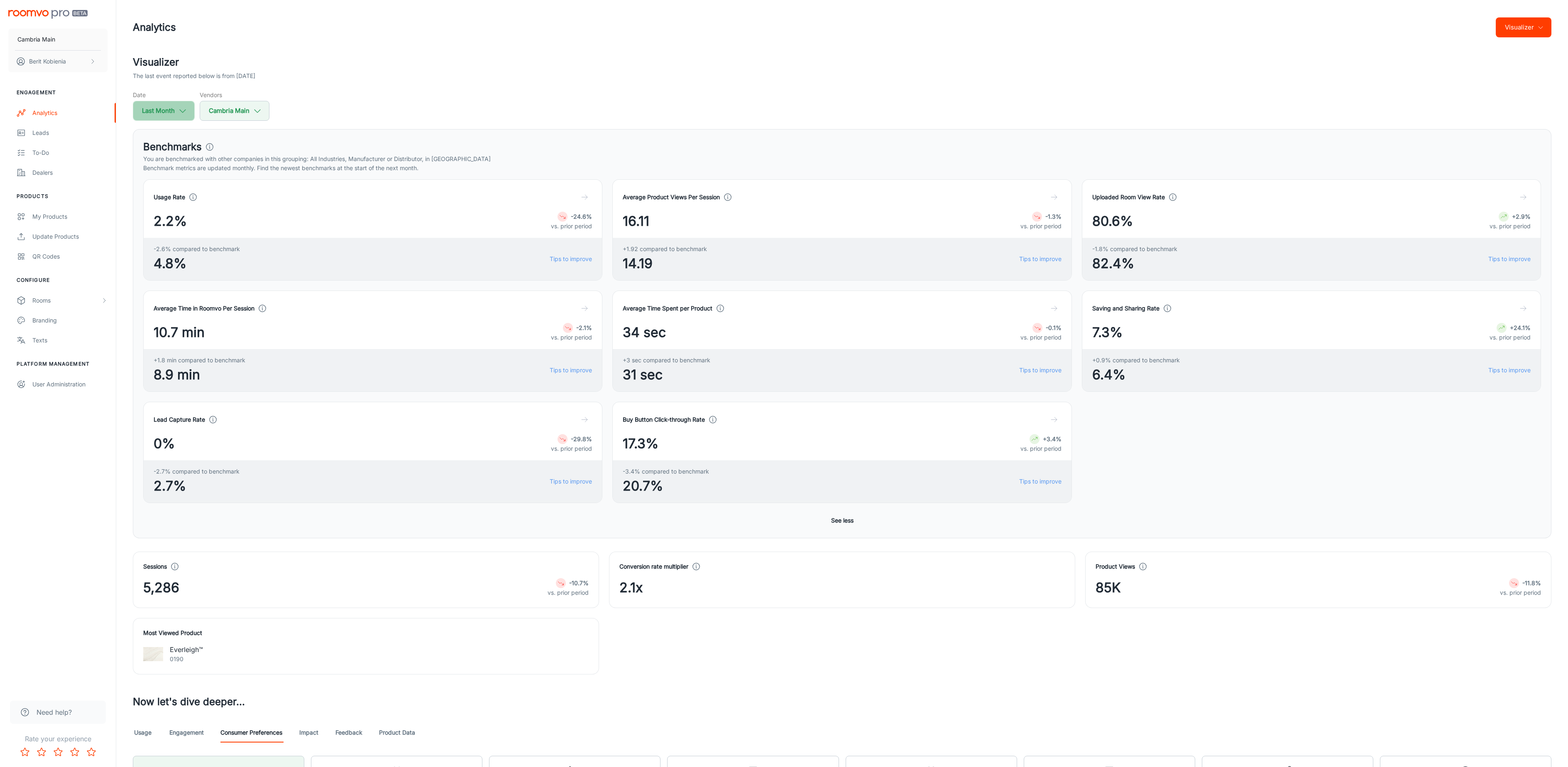
select select "8"
select select "2025"
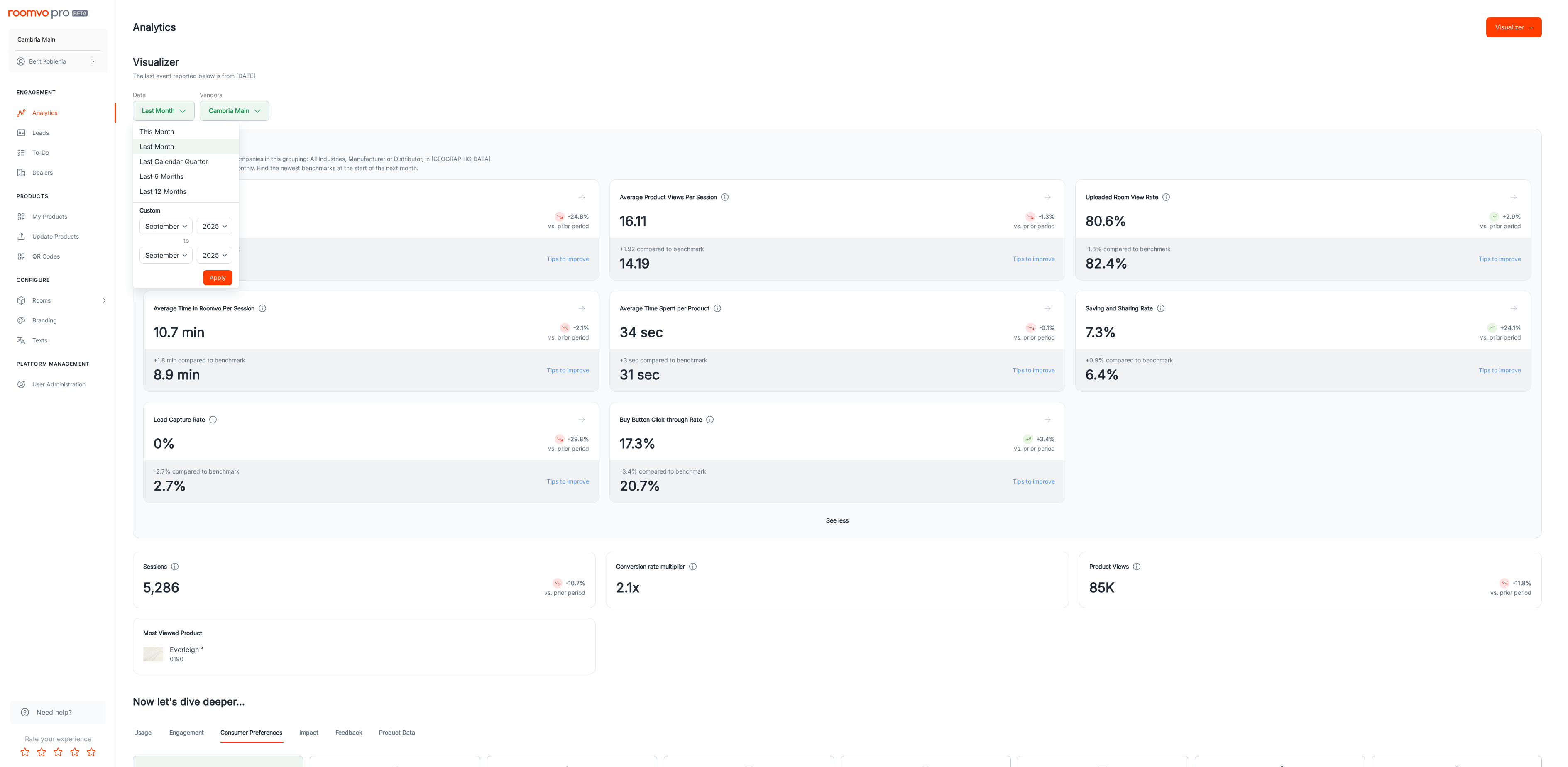
click at [303, 163] on div at bounding box center [784, 383] width 1568 height 767
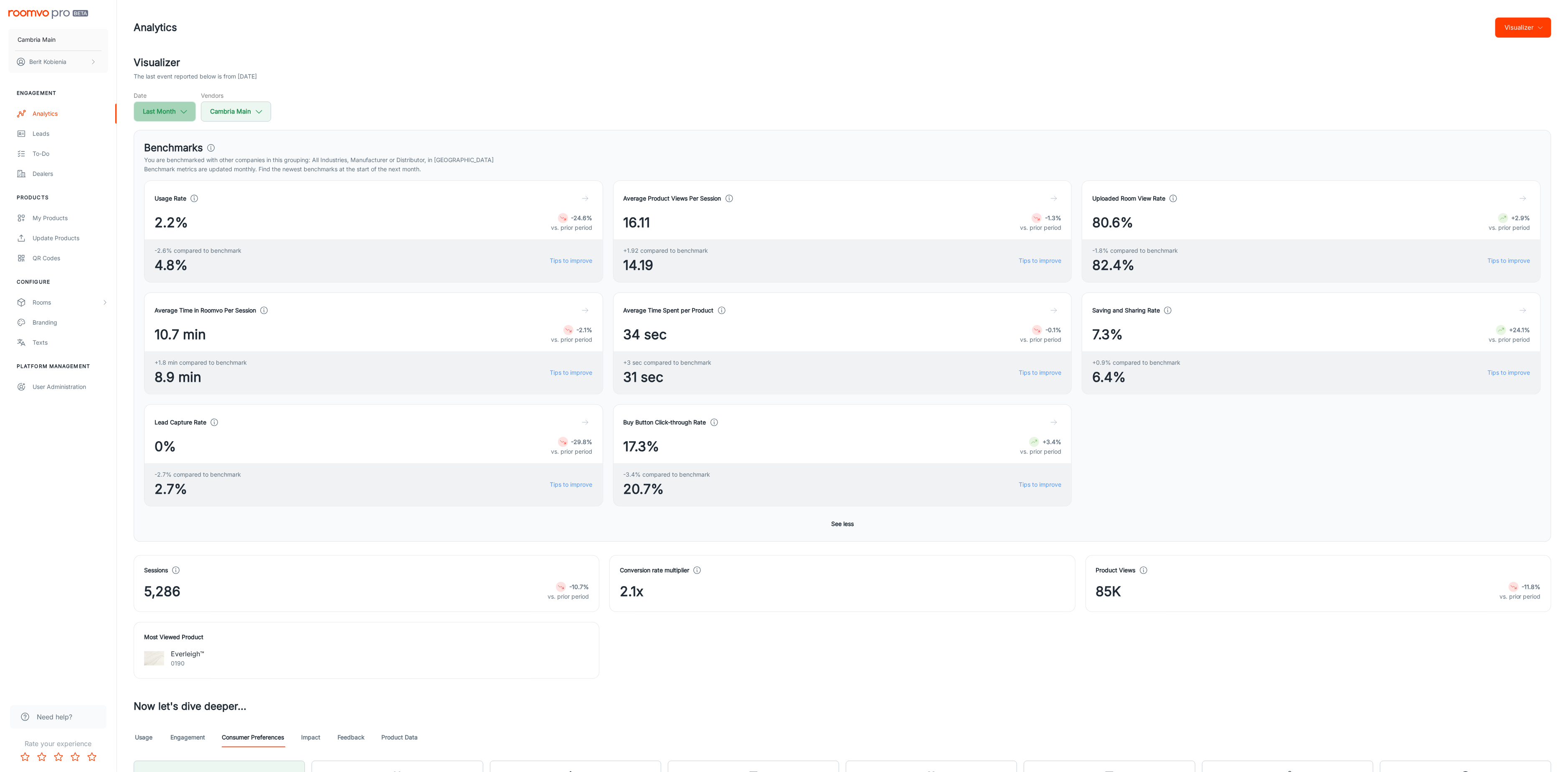
click at [145, 106] on button "Last Month" at bounding box center [165, 112] width 62 height 20
select select "8"
select select "2025"
select select "8"
select select "2025"
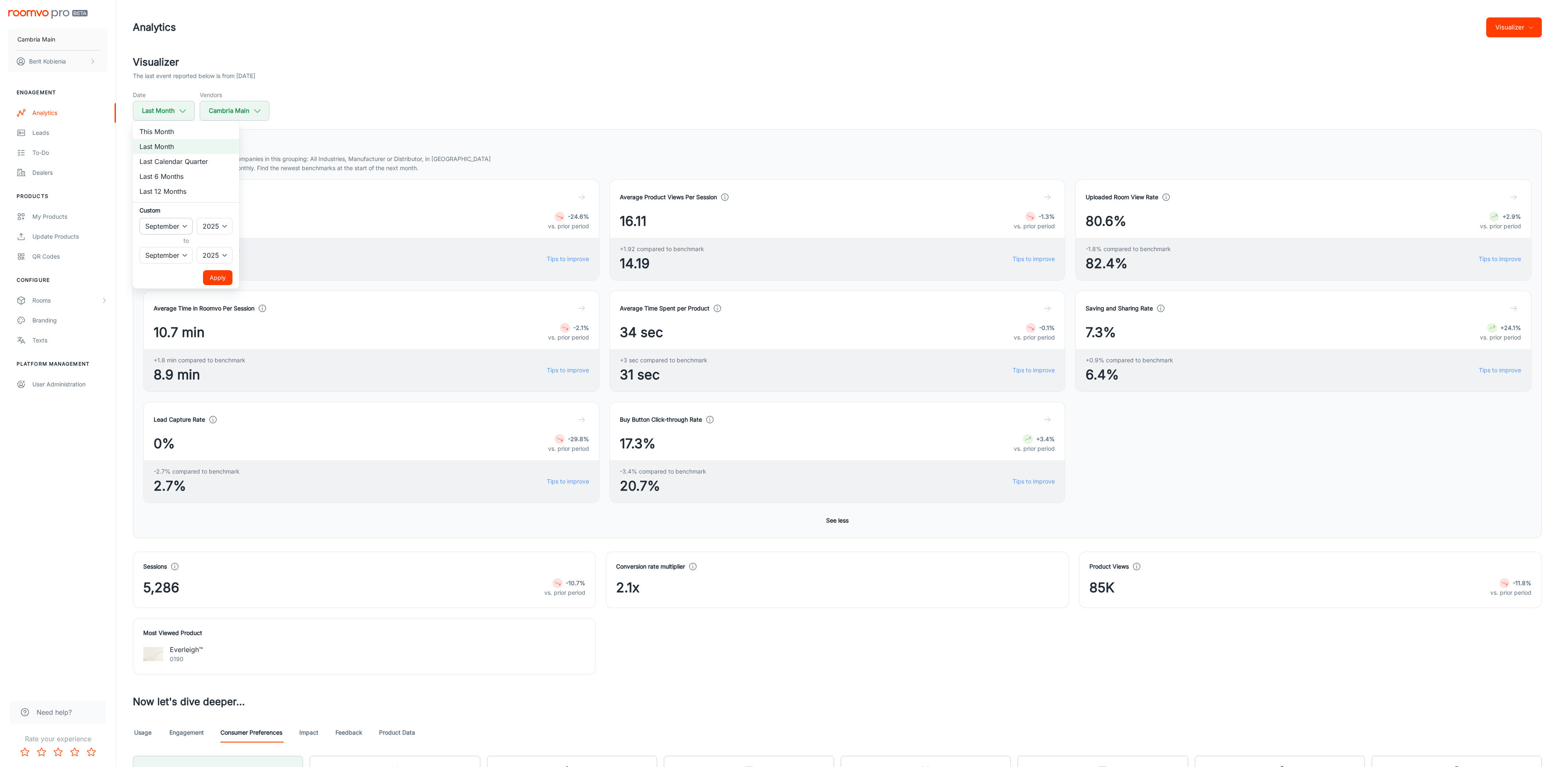
click at [172, 232] on select "January February March April May June July August September October November De…" at bounding box center [166, 226] width 53 height 16
select select "7"
click at [139, 218] on select "January February March April May June July August September October November De…" at bounding box center [166, 226] width 53 height 16
drag, startPoint x: 172, startPoint y: 232, endPoint x: 172, endPoint y: 251, distance: 19.0
click at [172, 251] on select "January February March April May June July August September October November De…" at bounding box center [166, 255] width 53 height 16
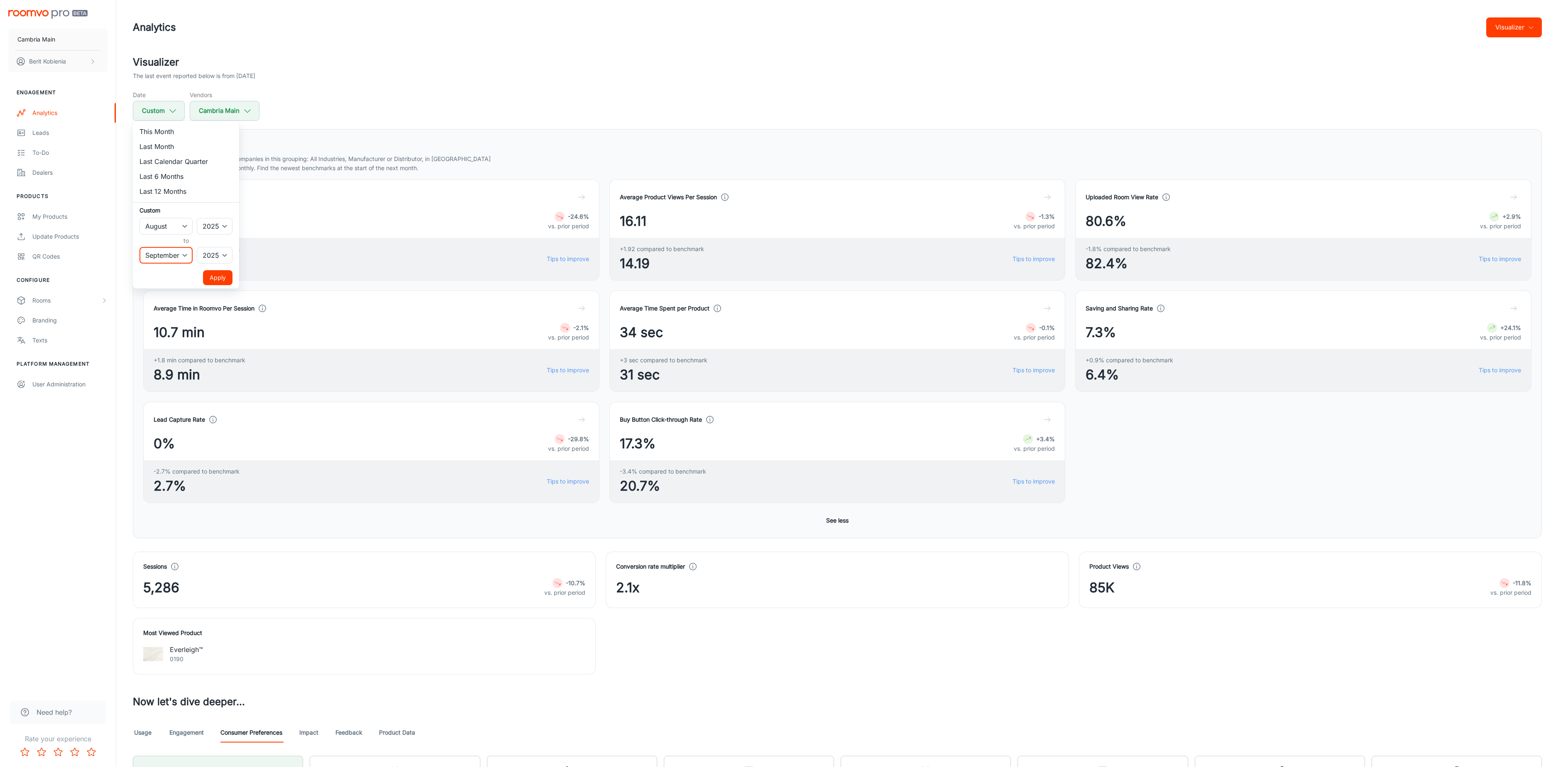
select select "7"
click at [139, 247] on select "January February March April May June July August September October November De…" at bounding box center [166, 255] width 53 height 16
click at [211, 275] on button "Apply" at bounding box center [218, 278] width 29 height 15
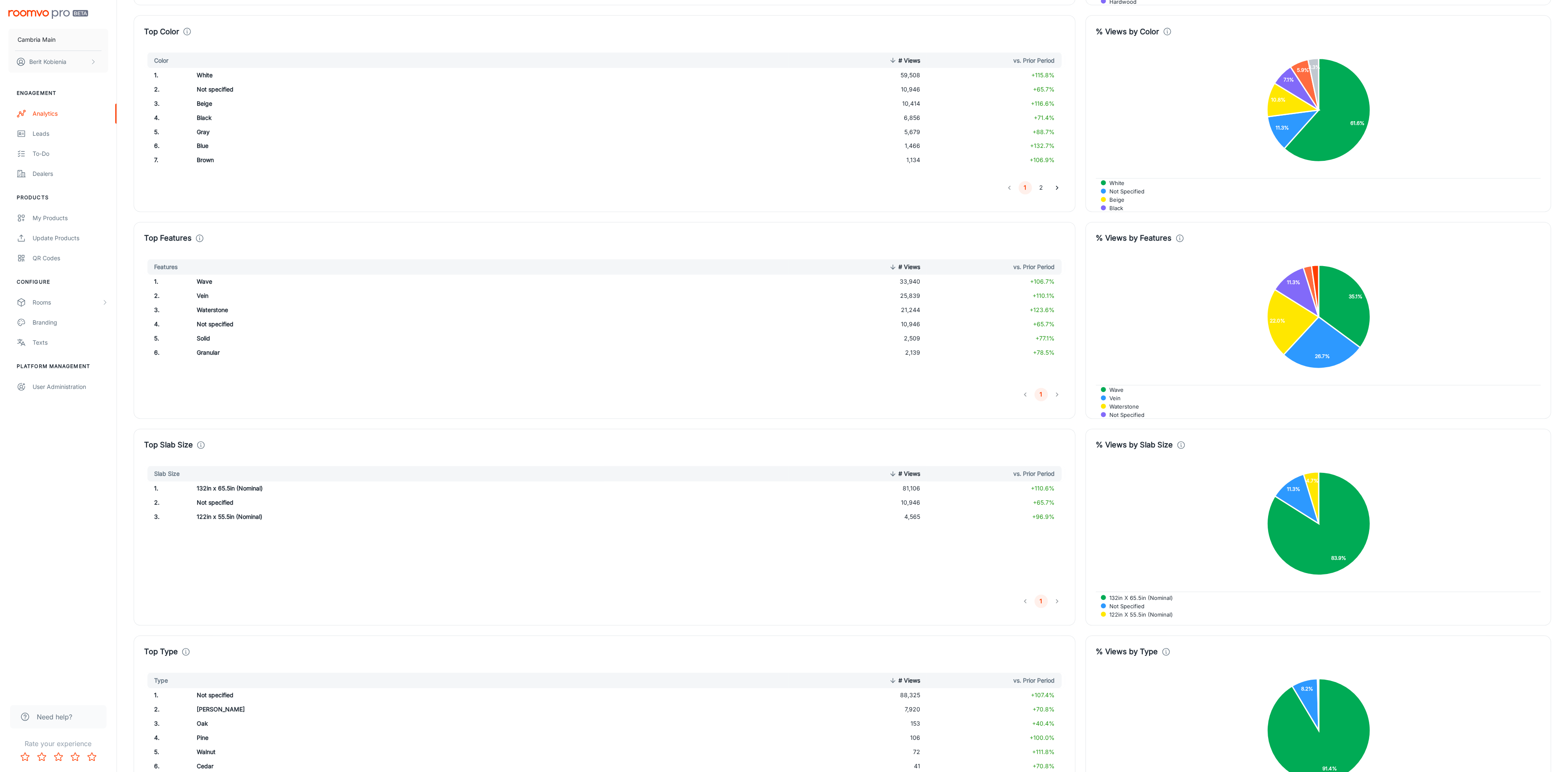
scroll to position [1451, 0]
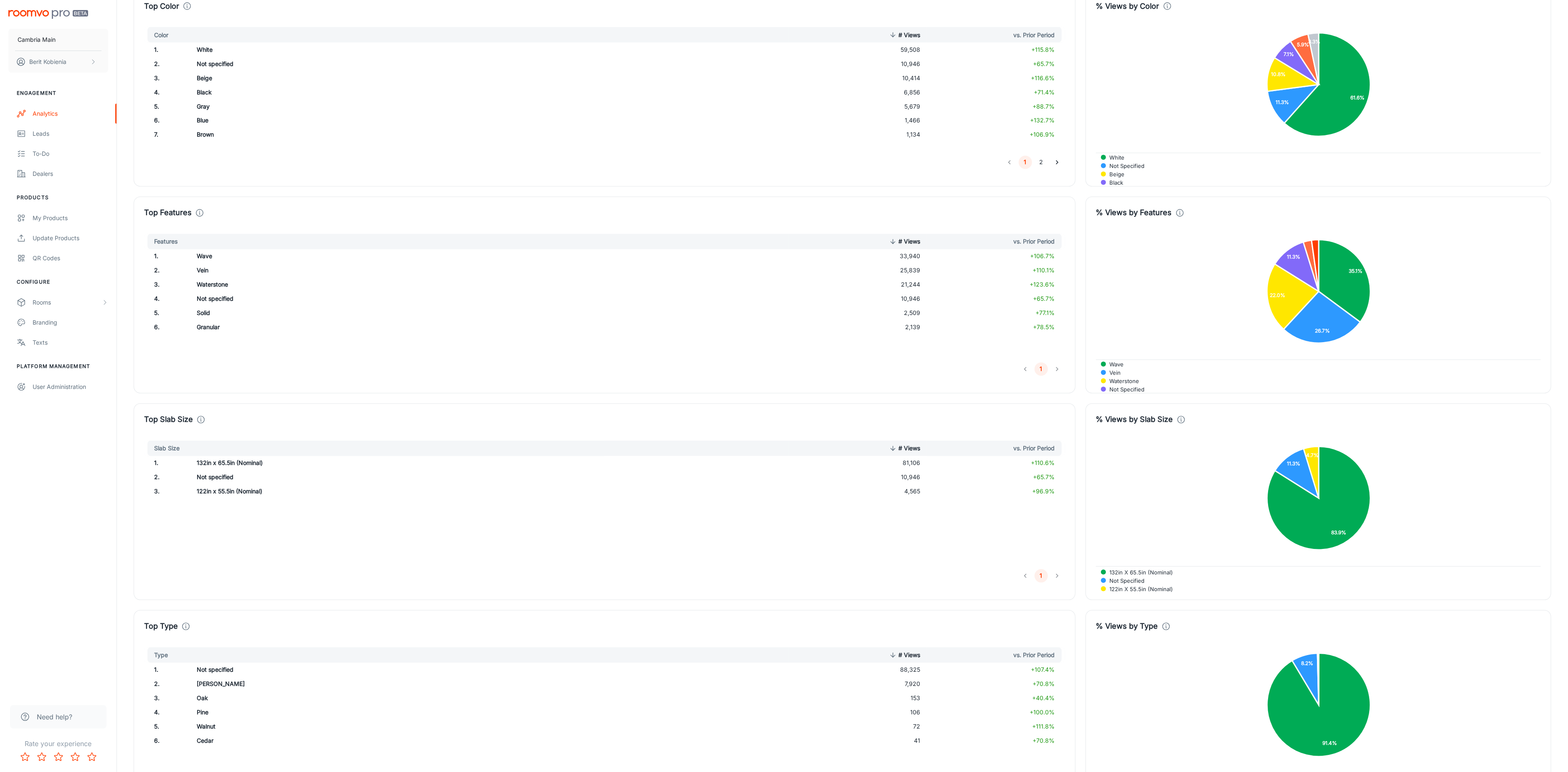
click at [1055, 371] on li "pagination navigation" at bounding box center [1057, 369] width 16 height 13
click at [1049, 376] on li "pagination navigation" at bounding box center [1057, 369] width 16 height 13
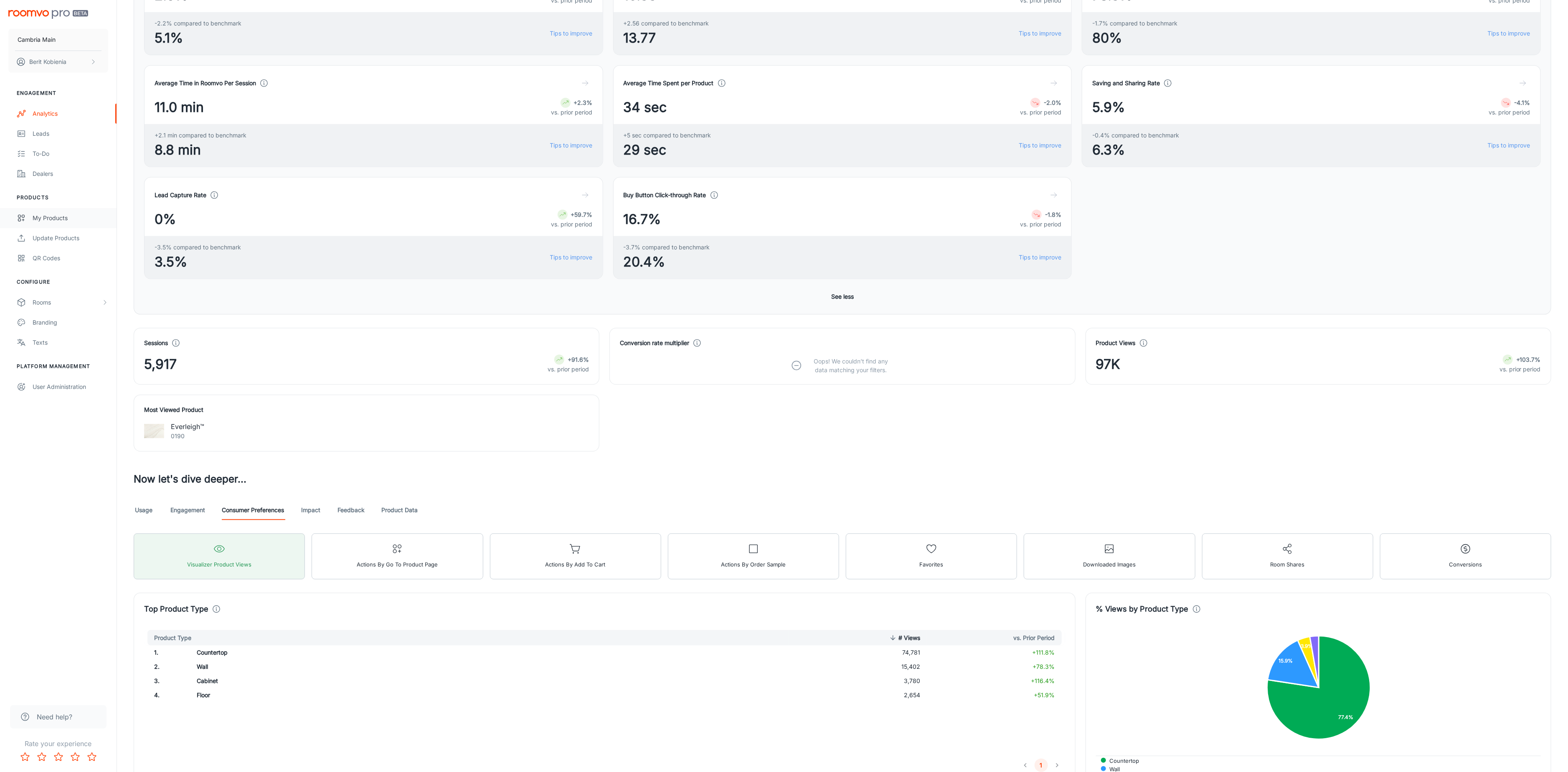
scroll to position [0, 0]
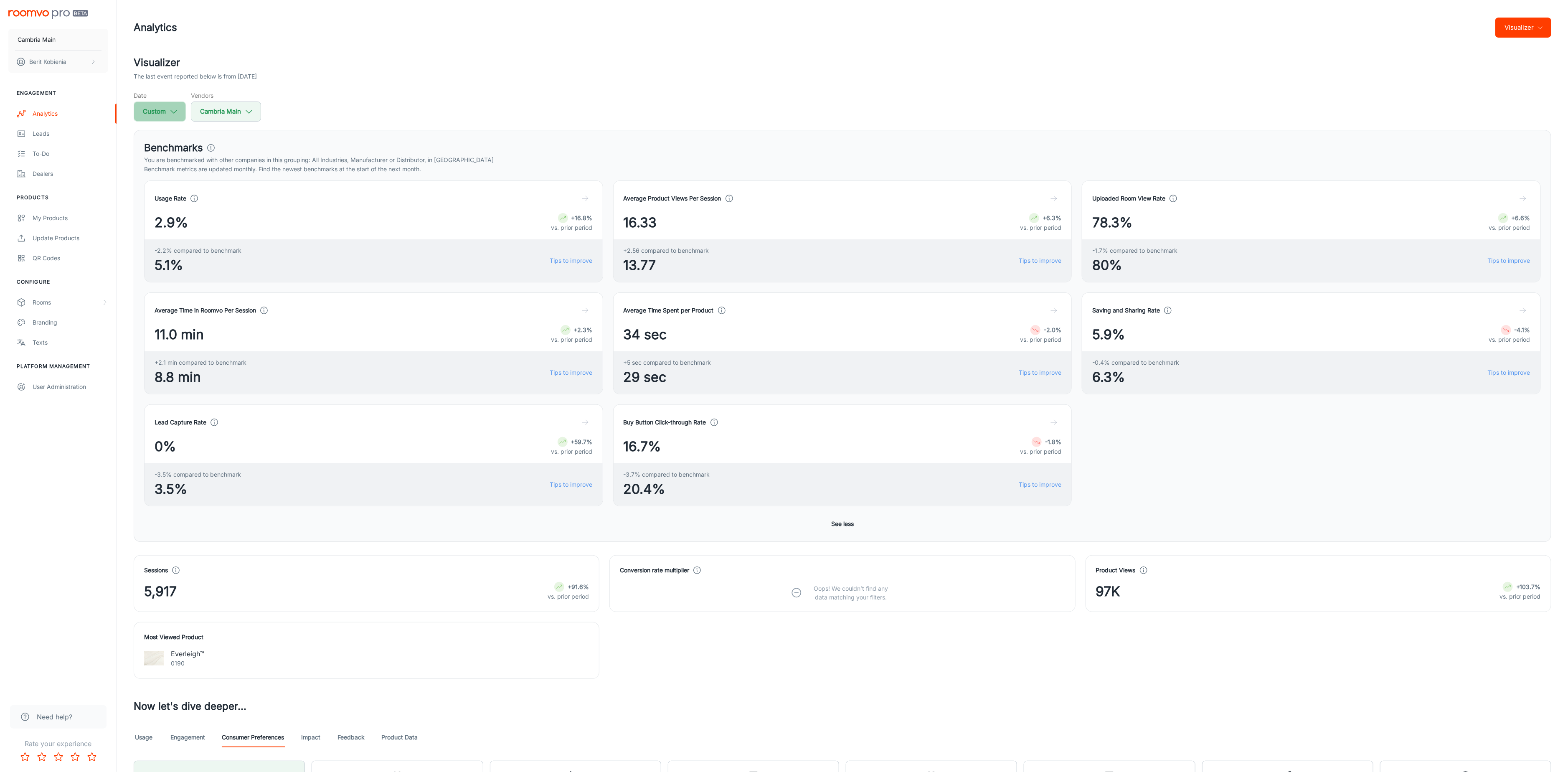
click at [170, 110] on icon "button" at bounding box center [173, 112] width 9 height 9
select select "7"
select select "2025"
select select "7"
select select "2025"
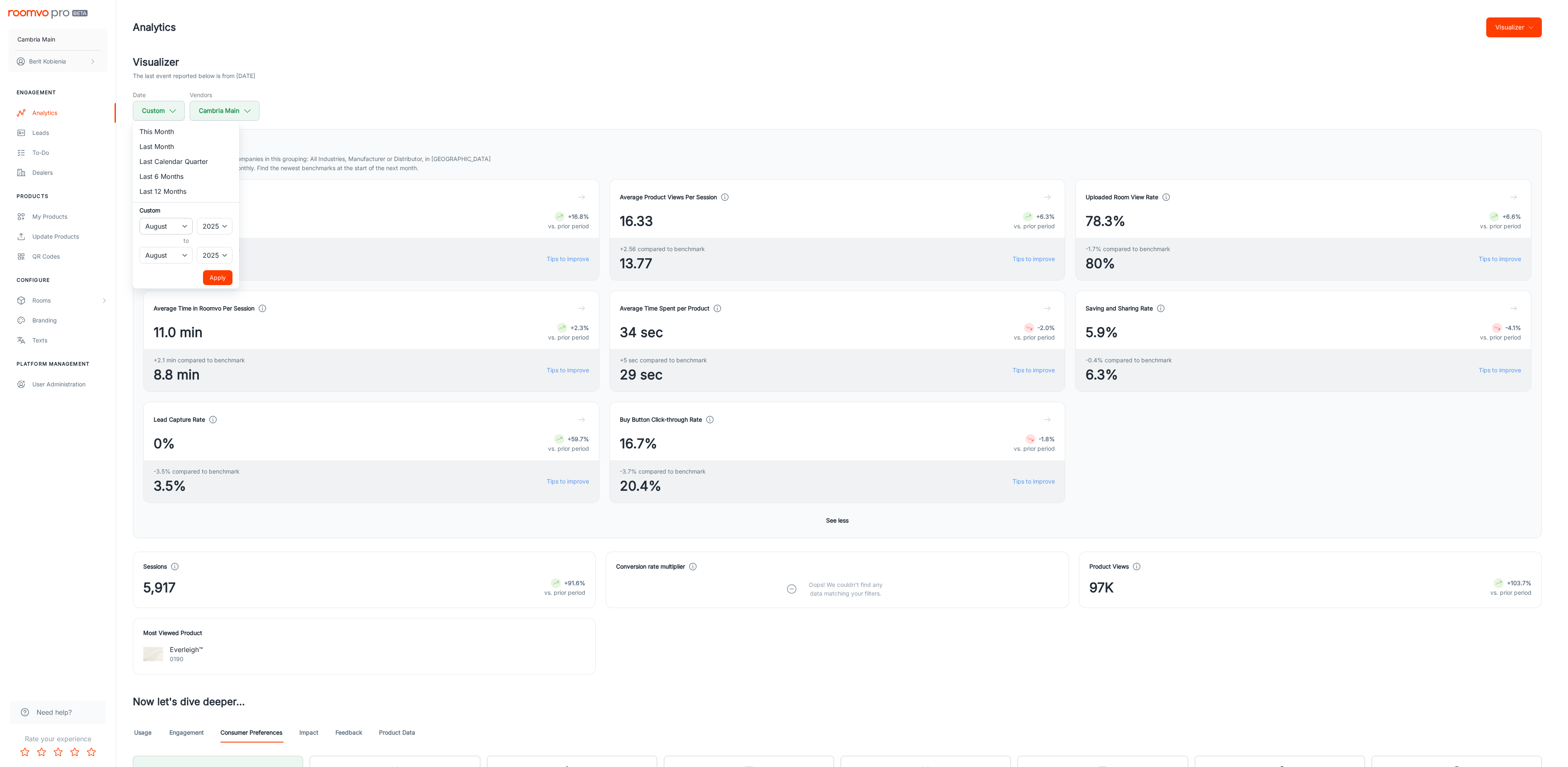
click at [189, 220] on select "January February March April May June July August September October November De…" at bounding box center [166, 226] width 53 height 16
select select "8"
click at [139, 218] on select "January February March April May June July August September October November De…" at bounding box center [166, 226] width 53 height 16
click at [181, 249] on select "January February March April May June July August September October November De…" at bounding box center [166, 255] width 53 height 16
select select "8"
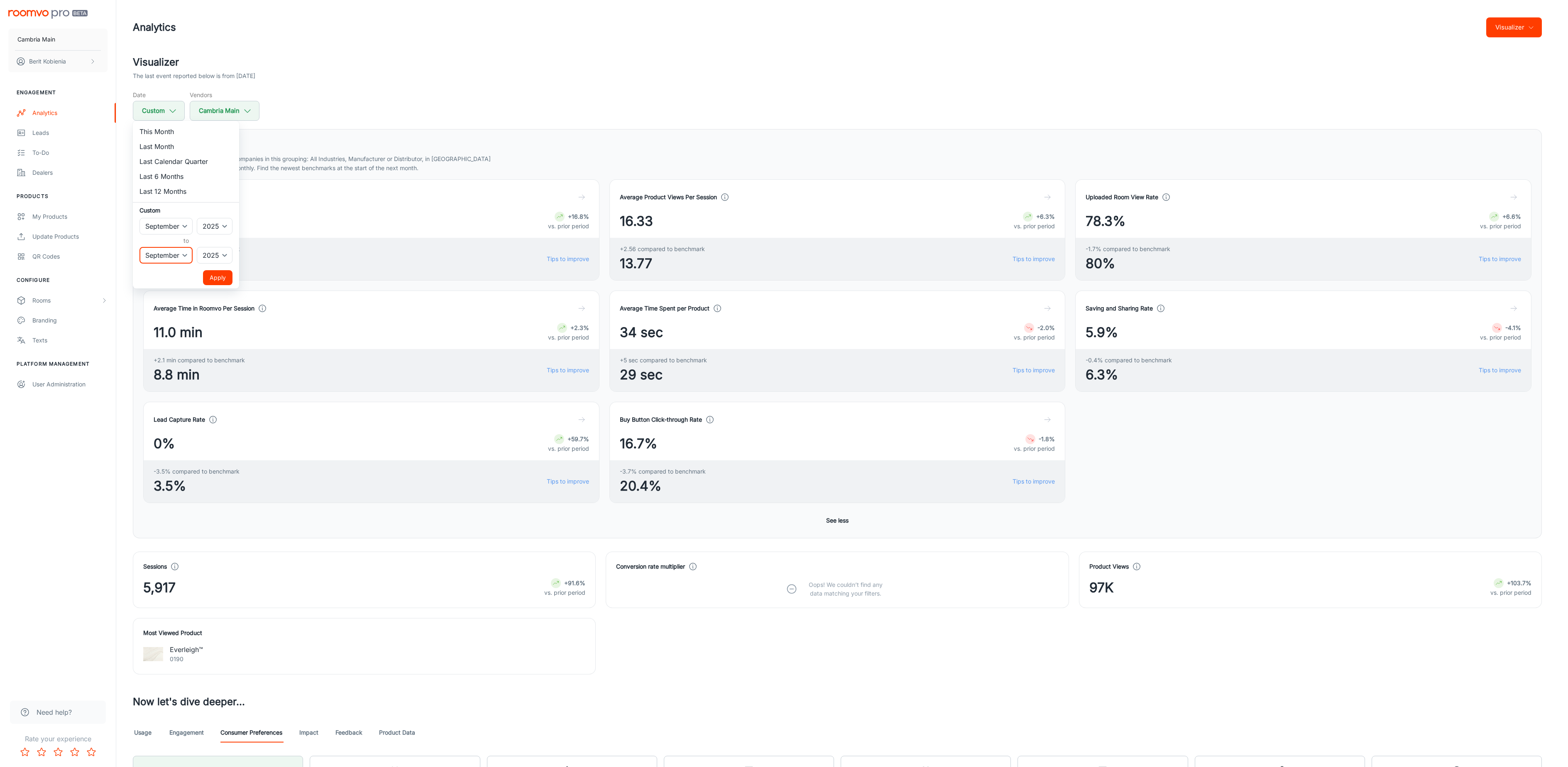
click at [139, 247] on select "January February March April May June July August September October November De…" at bounding box center [166, 255] width 53 height 16
click at [213, 273] on button "Apply" at bounding box center [218, 278] width 29 height 15
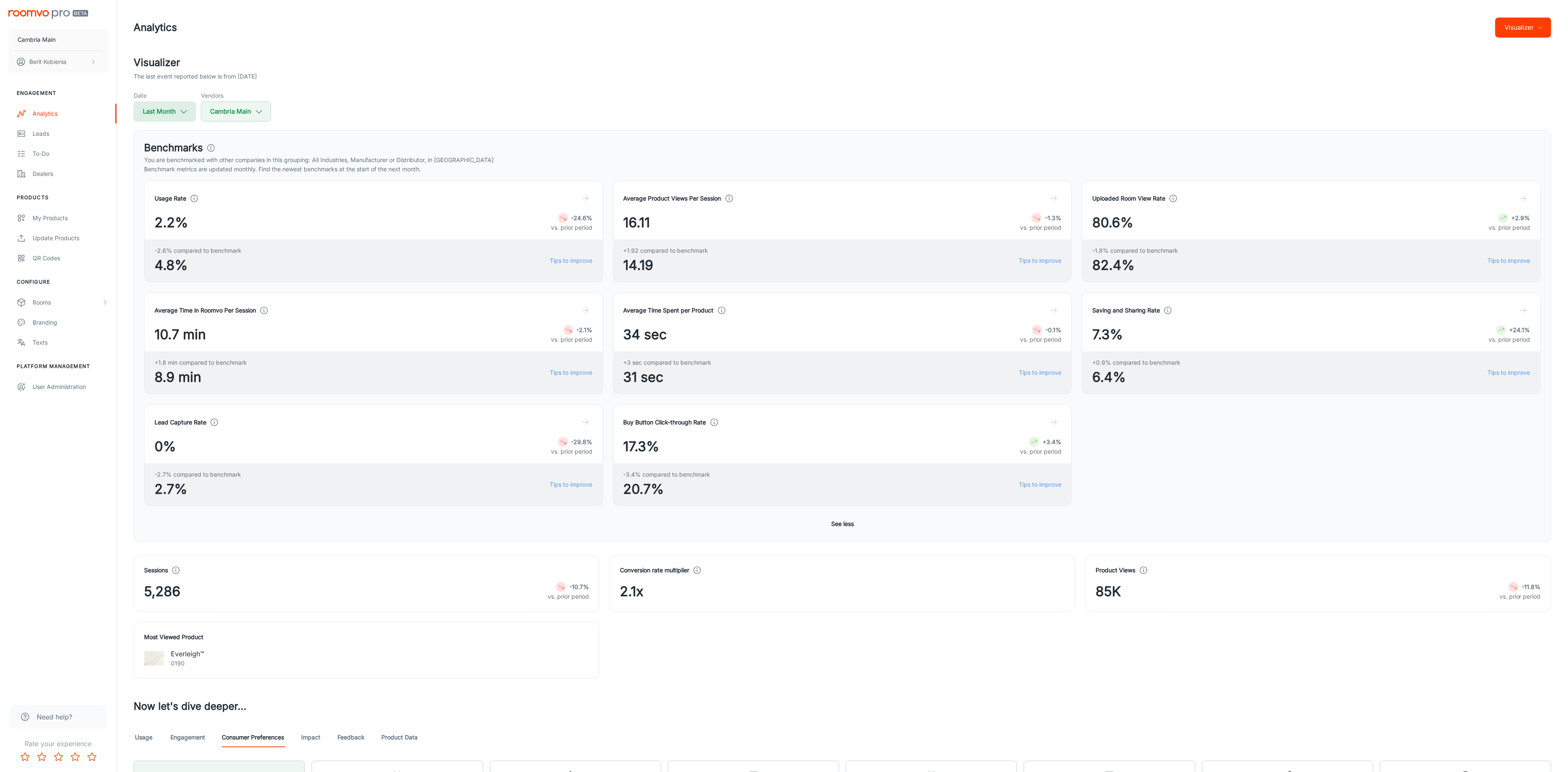
click at [157, 106] on button "Last Month" at bounding box center [165, 112] width 62 height 20
select select "8"
select select "2025"
select select "8"
select select "2025"
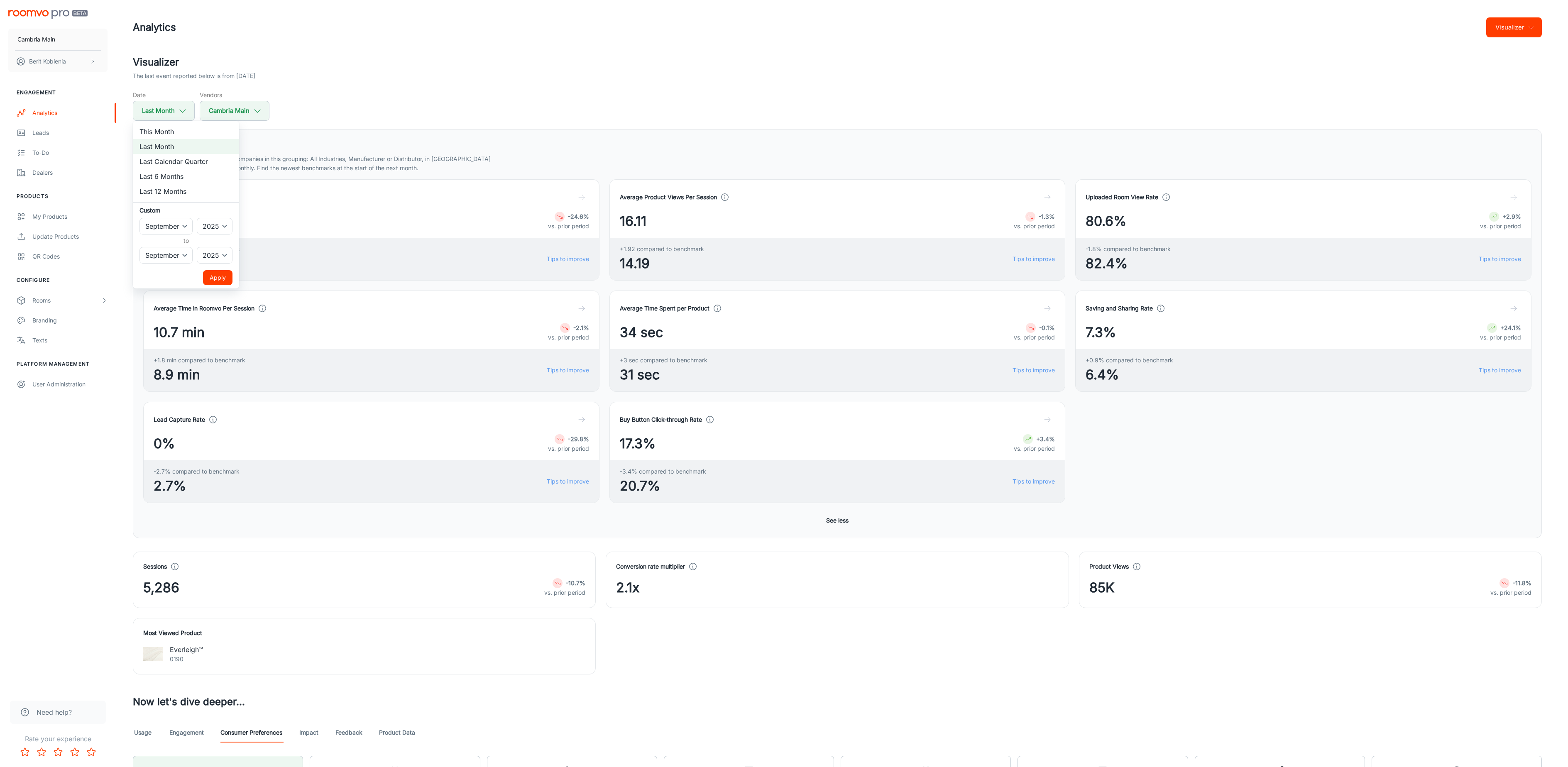
click at [164, 236] on h6 "to" at bounding box center [186, 240] width 89 height 9
click at [164, 226] on select "January February March April May June July August September October November De…" at bounding box center [166, 226] width 53 height 16
select select "6"
click at [139, 218] on select "January February March April May June July August September October November De…" at bounding box center [166, 226] width 53 height 16
click at [170, 250] on select "January February March April May June July August September October November De…" at bounding box center [166, 255] width 53 height 16
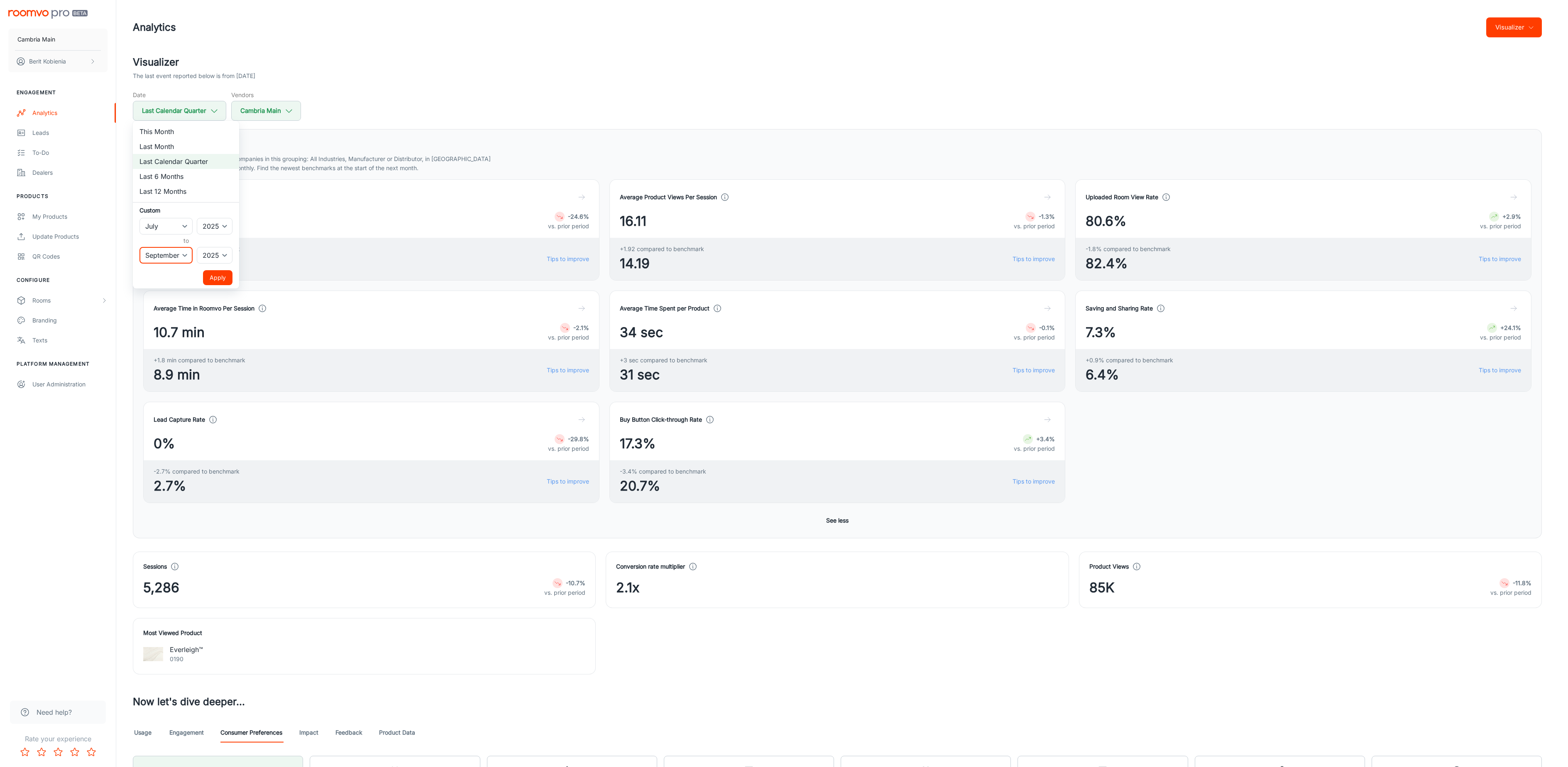
select select "6"
click at [139, 247] on select "January February March April May June July August September October November De…" at bounding box center [166, 255] width 53 height 16
click at [208, 232] on select "2022 2023 2024 2025" at bounding box center [214, 226] width 36 height 16
click at [197, 218] on select "2022 2023 2024 2025" at bounding box center [214, 226] width 36 height 16
click at [208, 284] on button "Apply" at bounding box center [218, 278] width 29 height 15
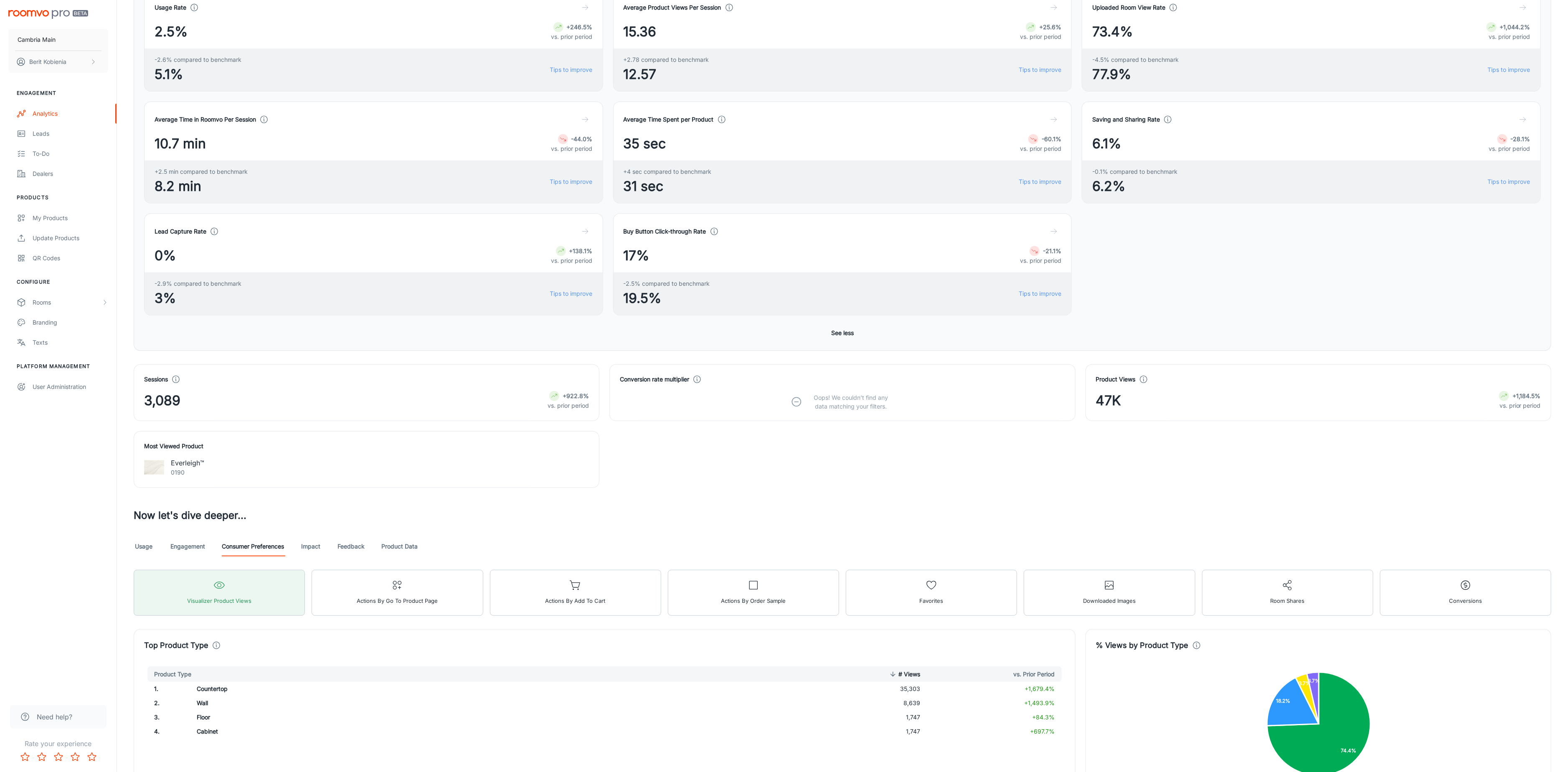
scroll to position [206, 0]
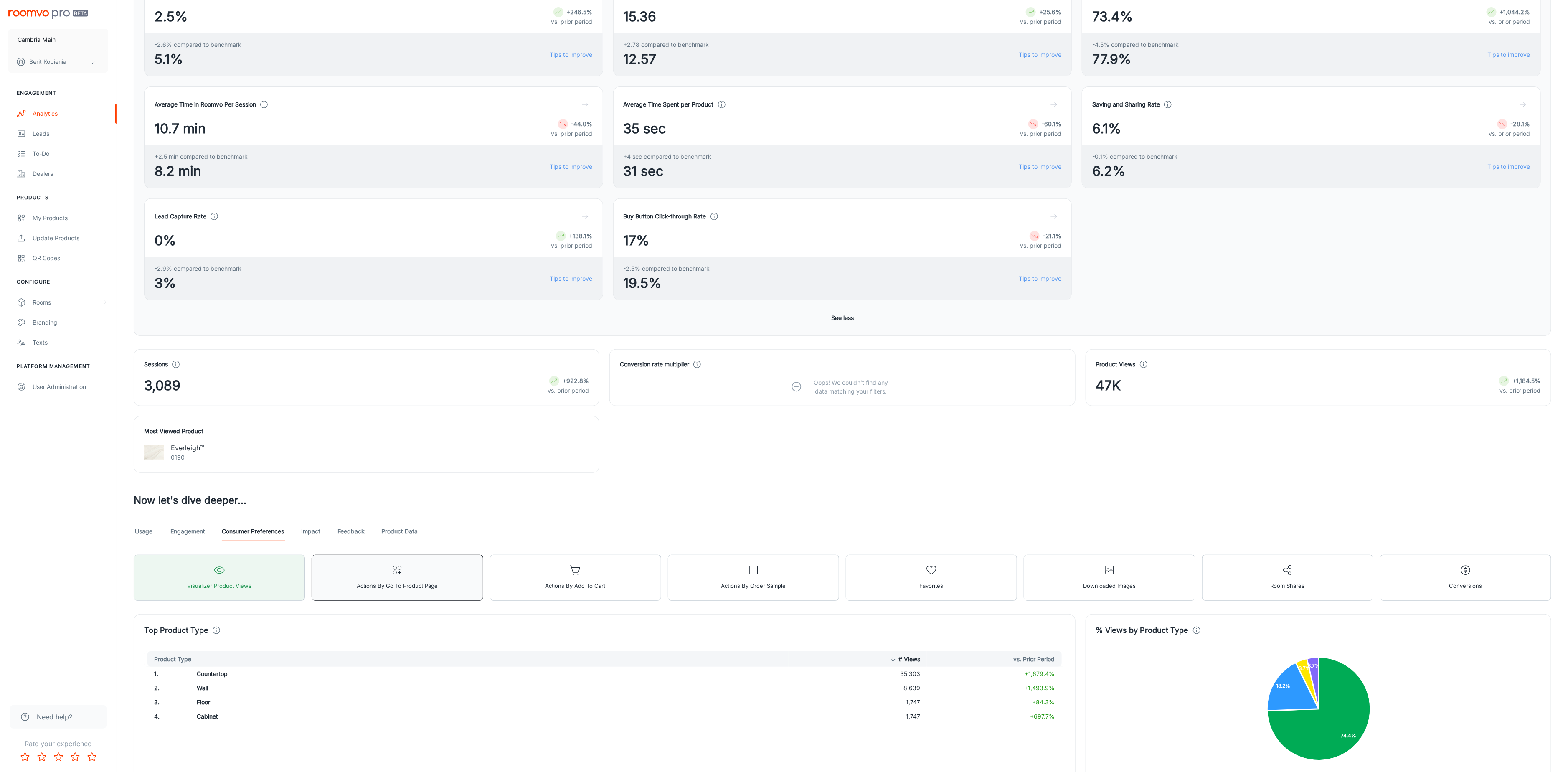
click at [332, 588] on button "Actions by Go To Product Page" at bounding box center [398, 578] width 172 height 46
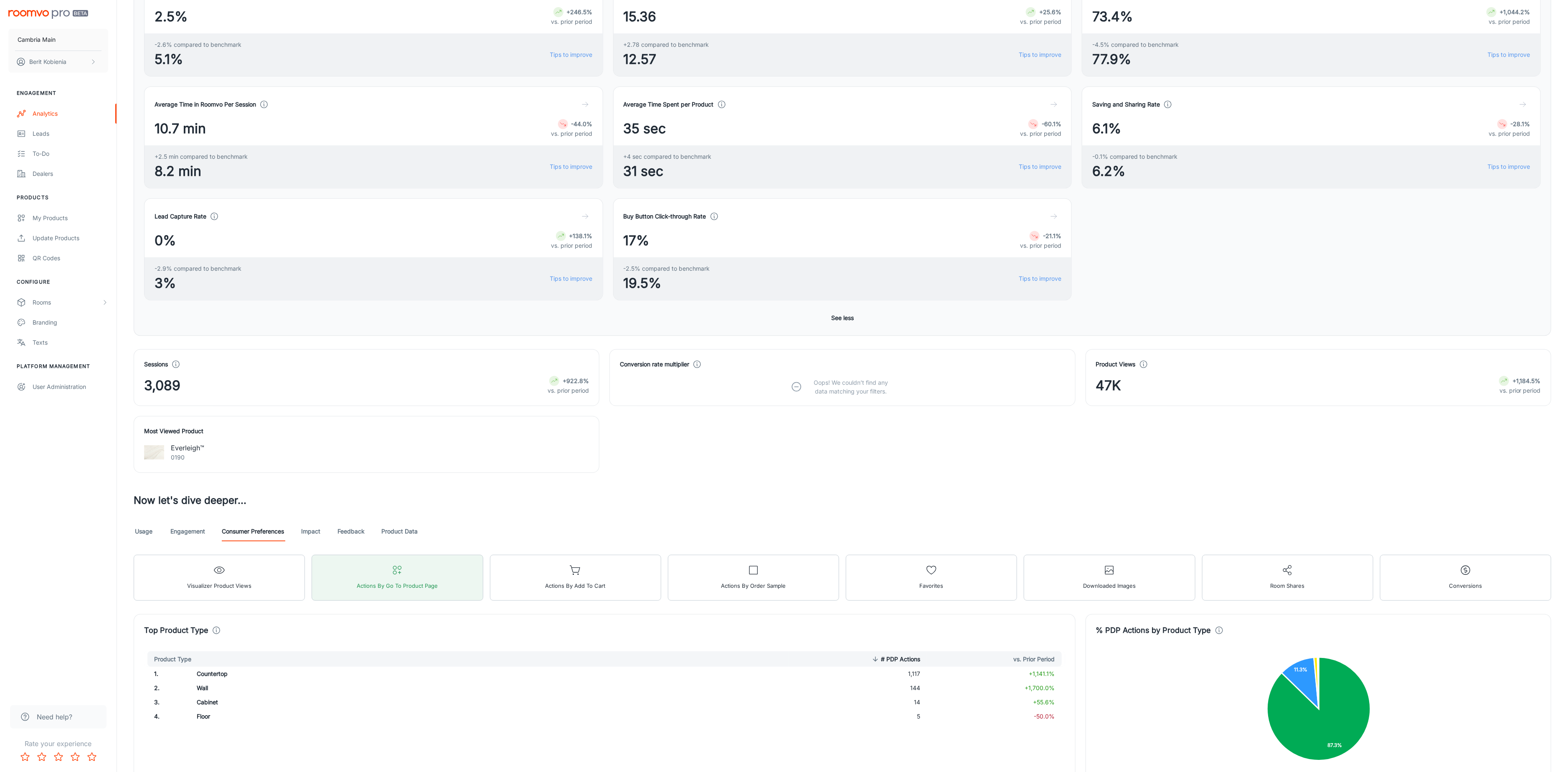
click at [187, 538] on link "Engagement" at bounding box center [187, 531] width 35 height 20
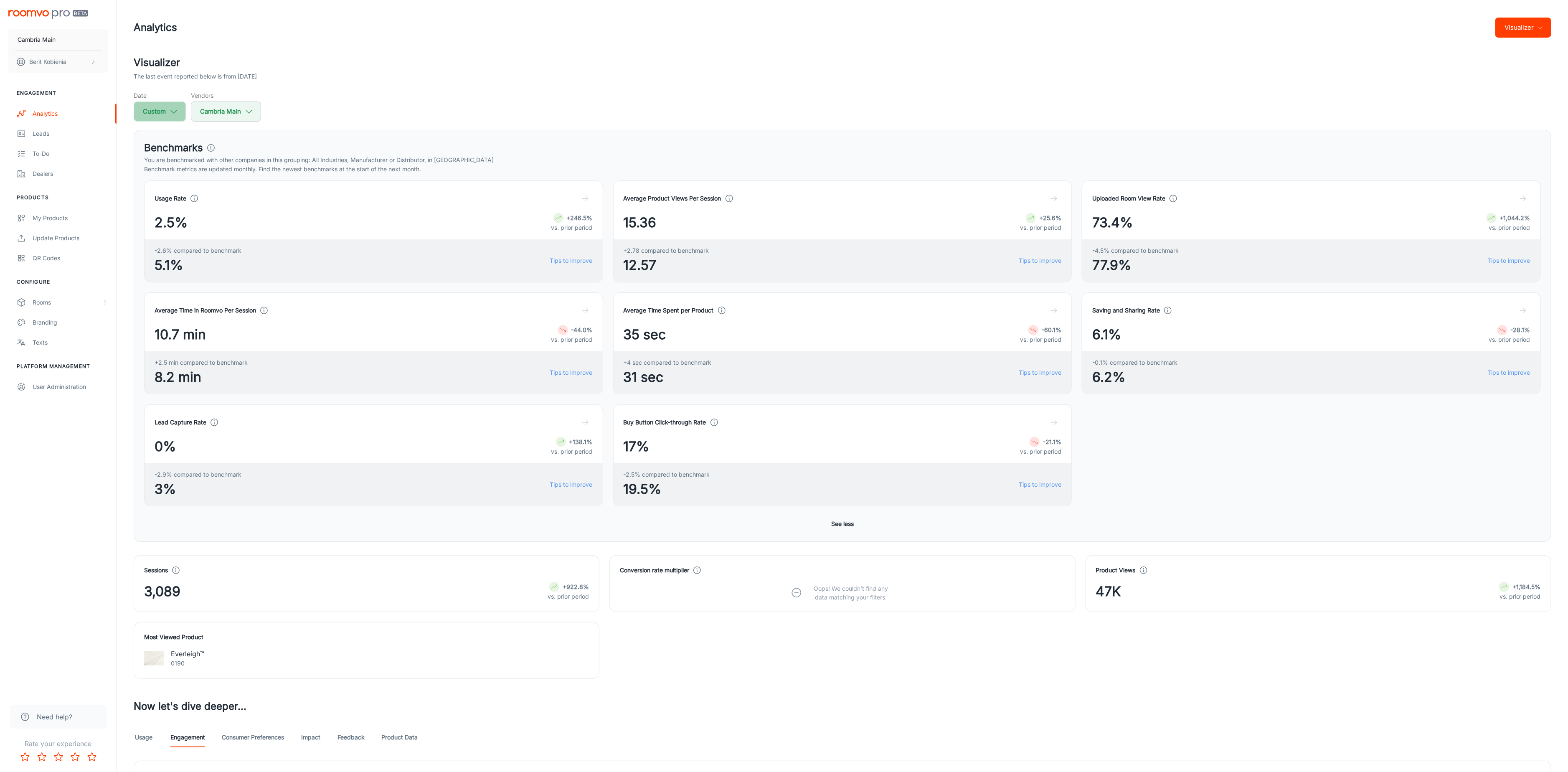
click at [179, 111] on button "Custom" at bounding box center [159, 112] width 52 height 20
select select "6"
select select "2025"
select select "6"
select select "2025"
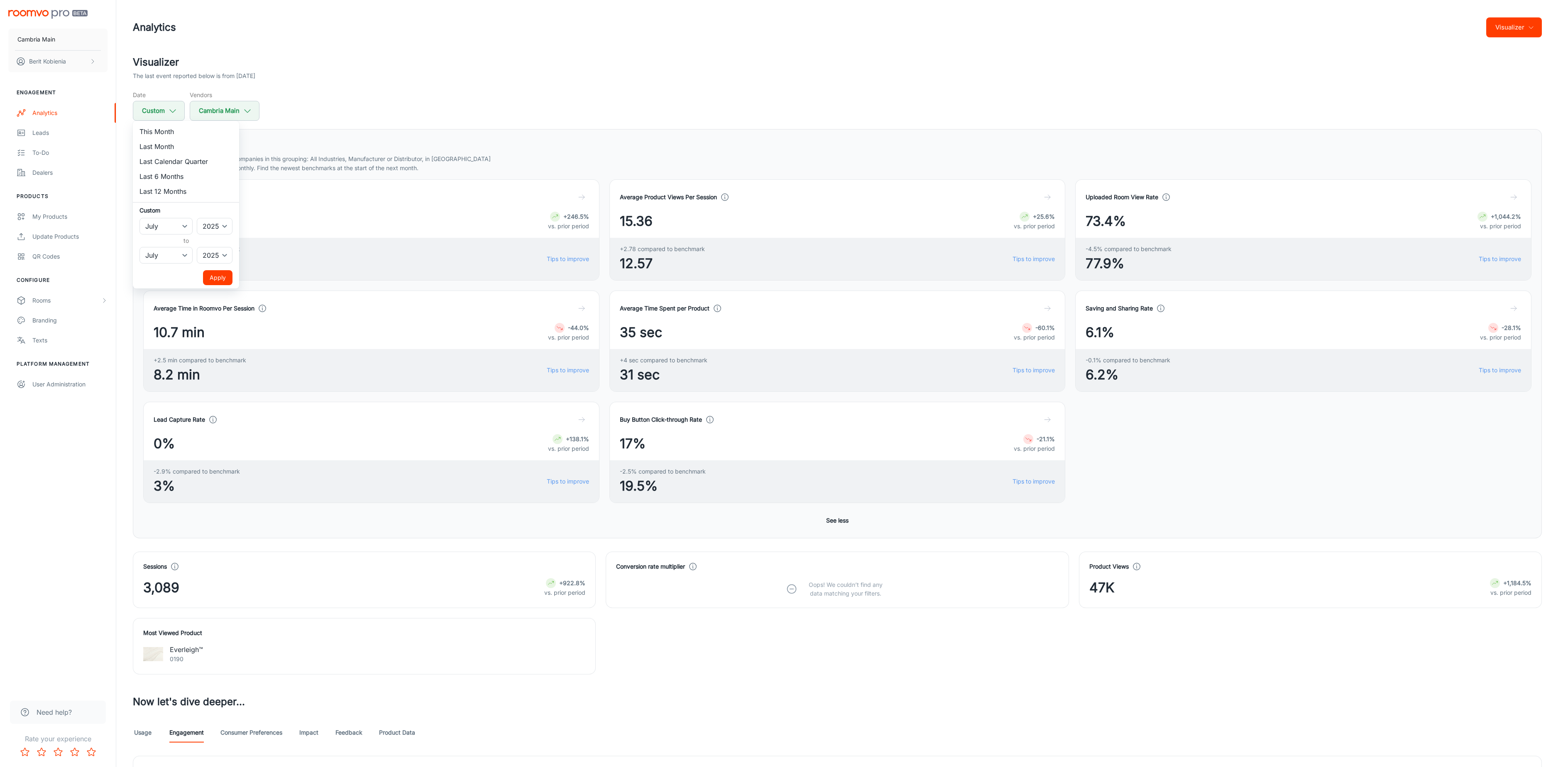
click at [331, 171] on div at bounding box center [784, 383] width 1568 height 767
click at [169, 111] on icon "button" at bounding box center [172, 111] width 9 height 9
select select "6"
select select "2025"
select select "6"
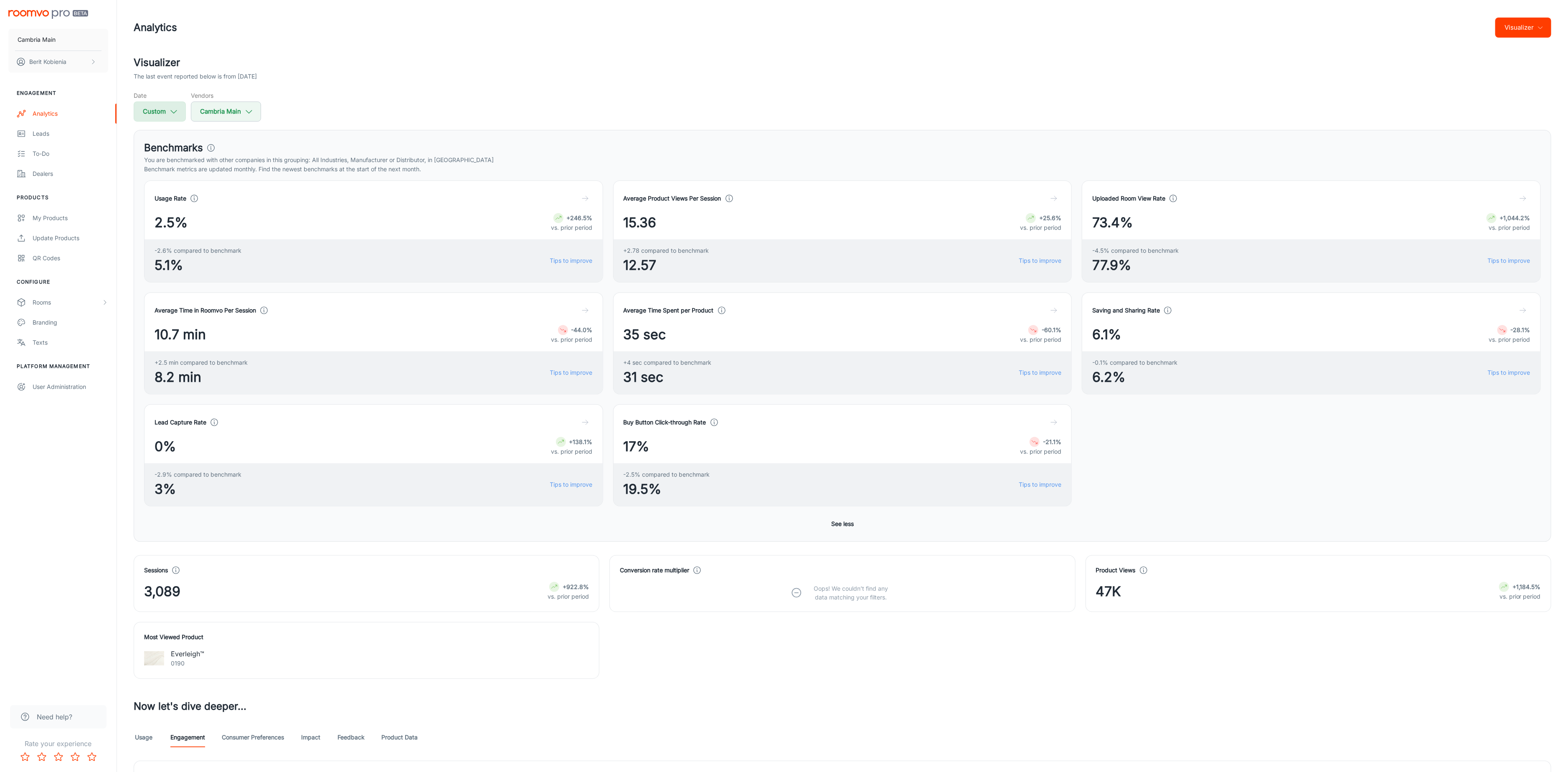
select select "2025"
click at [164, 221] on select "January February March April May June July August September October November De…" at bounding box center [167, 227] width 53 height 17
select select "7"
click at [140, 219] on select "January February March April May June July August September October November De…" at bounding box center [167, 227] width 53 height 17
click at [178, 259] on select "January February March April May June July August September October November De…" at bounding box center [167, 257] width 53 height 17
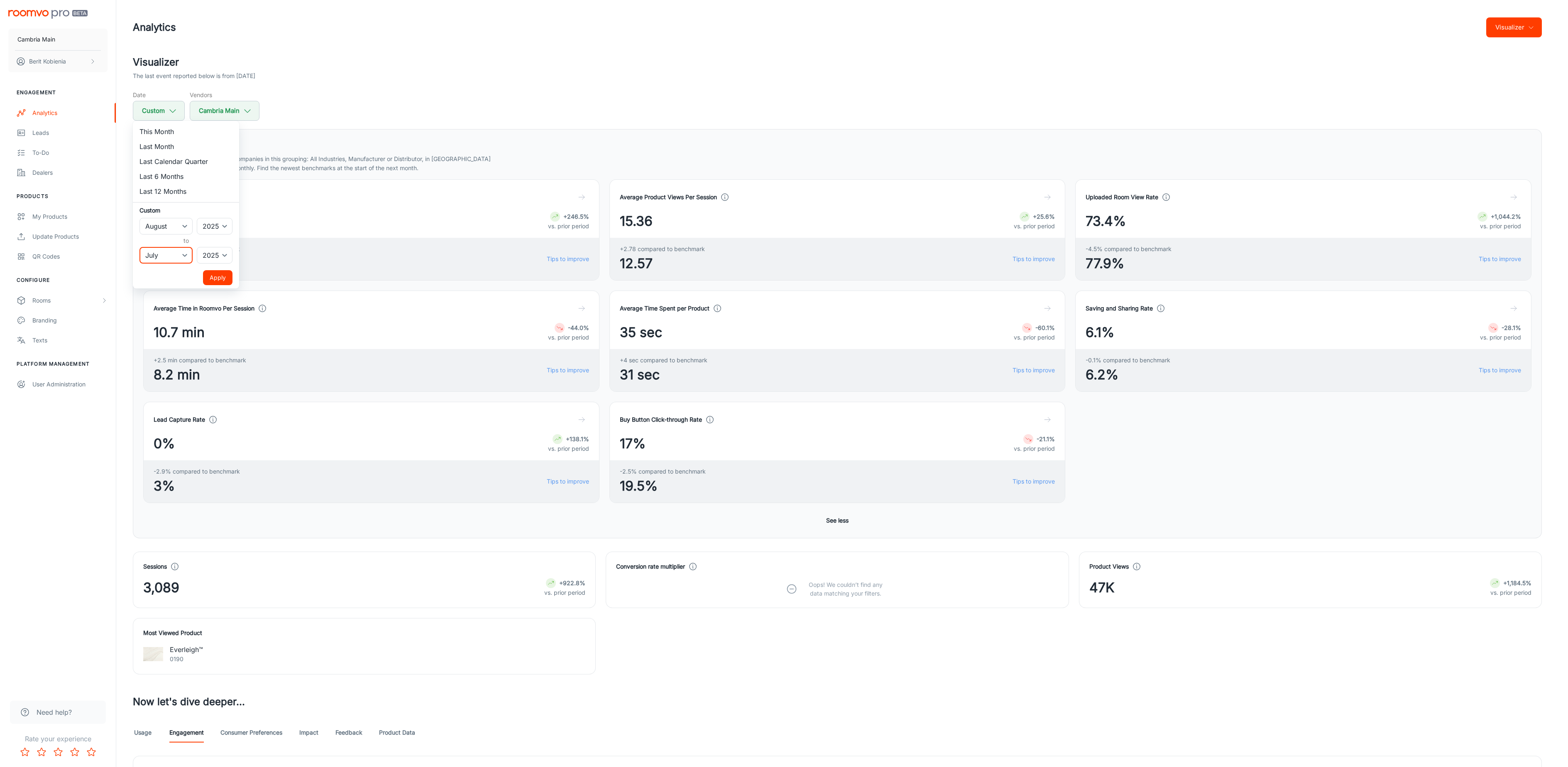
select select "7"
click at [139, 247] on select "January February March April May June July August September October November De…" at bounding box center [166, 255] width 53 height 16
click at [215, 276] on button "Apply" at bounding box center [218, 278] width 29 height 15
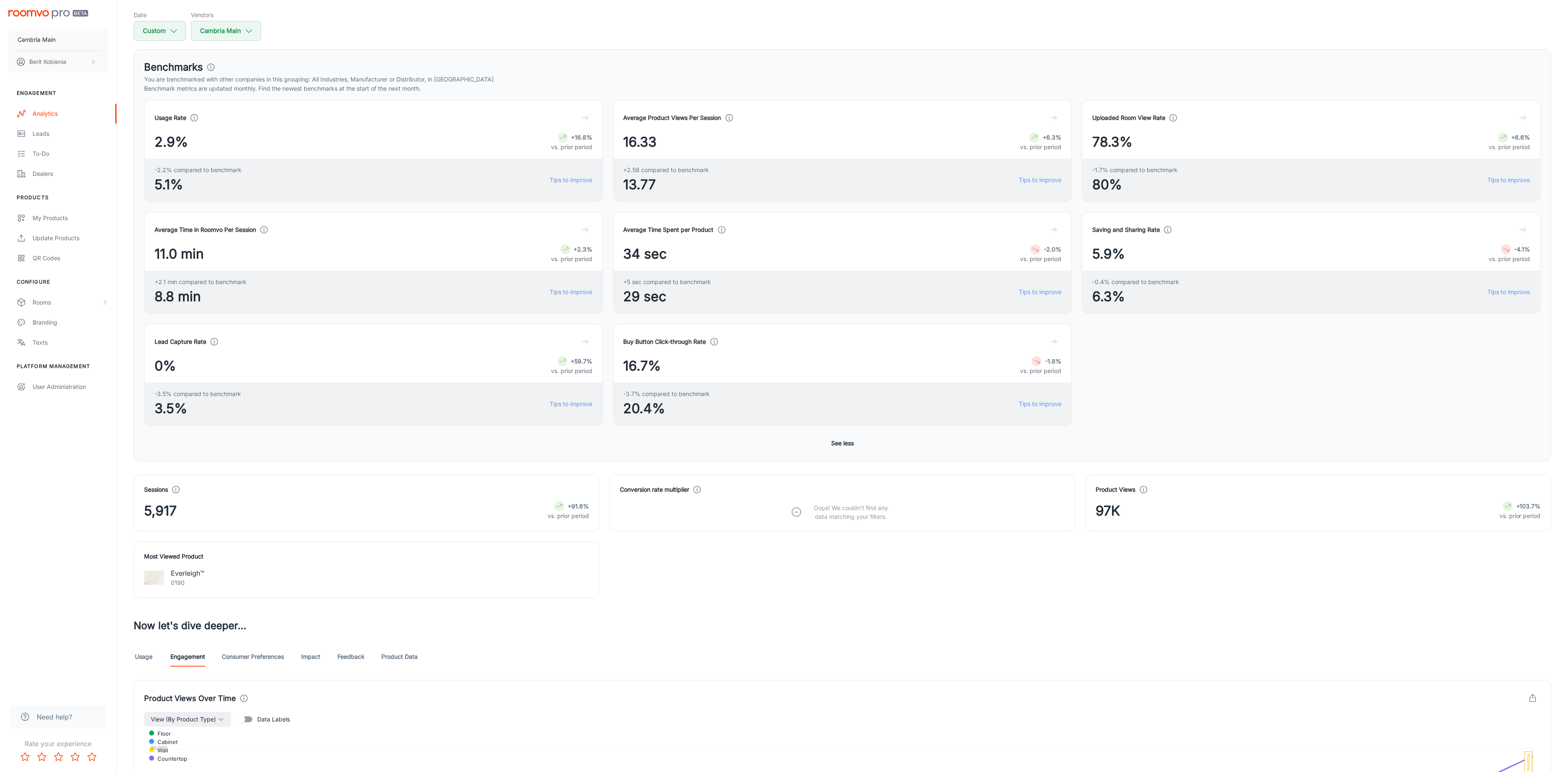
scroll to position [55, 0]
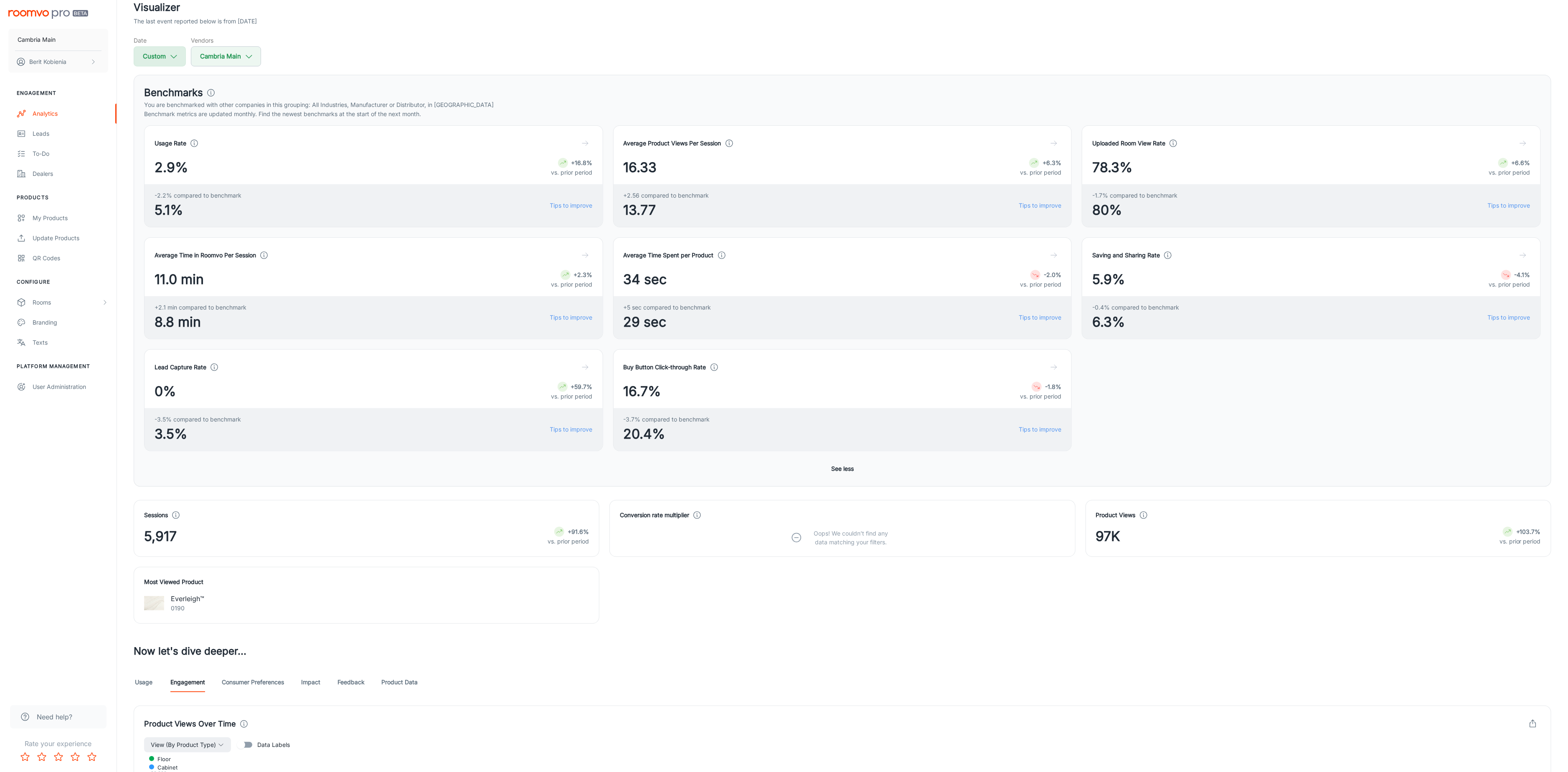
click at [139, 54] on button "Custom" at bounding box center [159, 56] width 52 height 20
select select "7"
select select "2025"
select select "7"
select select "2025"
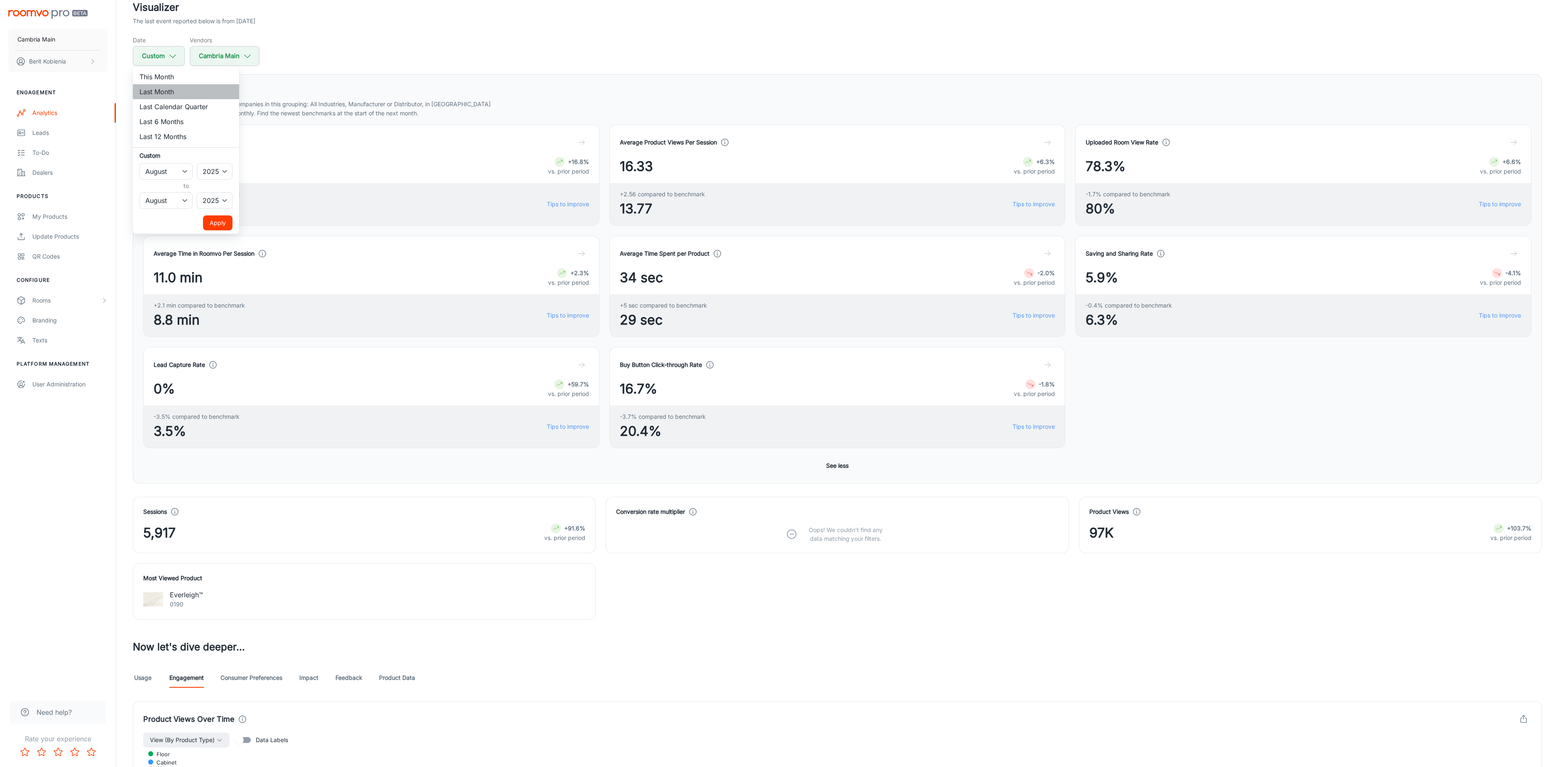
click at [172, 91] on li "Last Month" at bounding box center [186, 91] width 107 height 15
select select "8"
click at [227, 215] on button "Apply" at bounding box center [218, 223] width 29 height 15
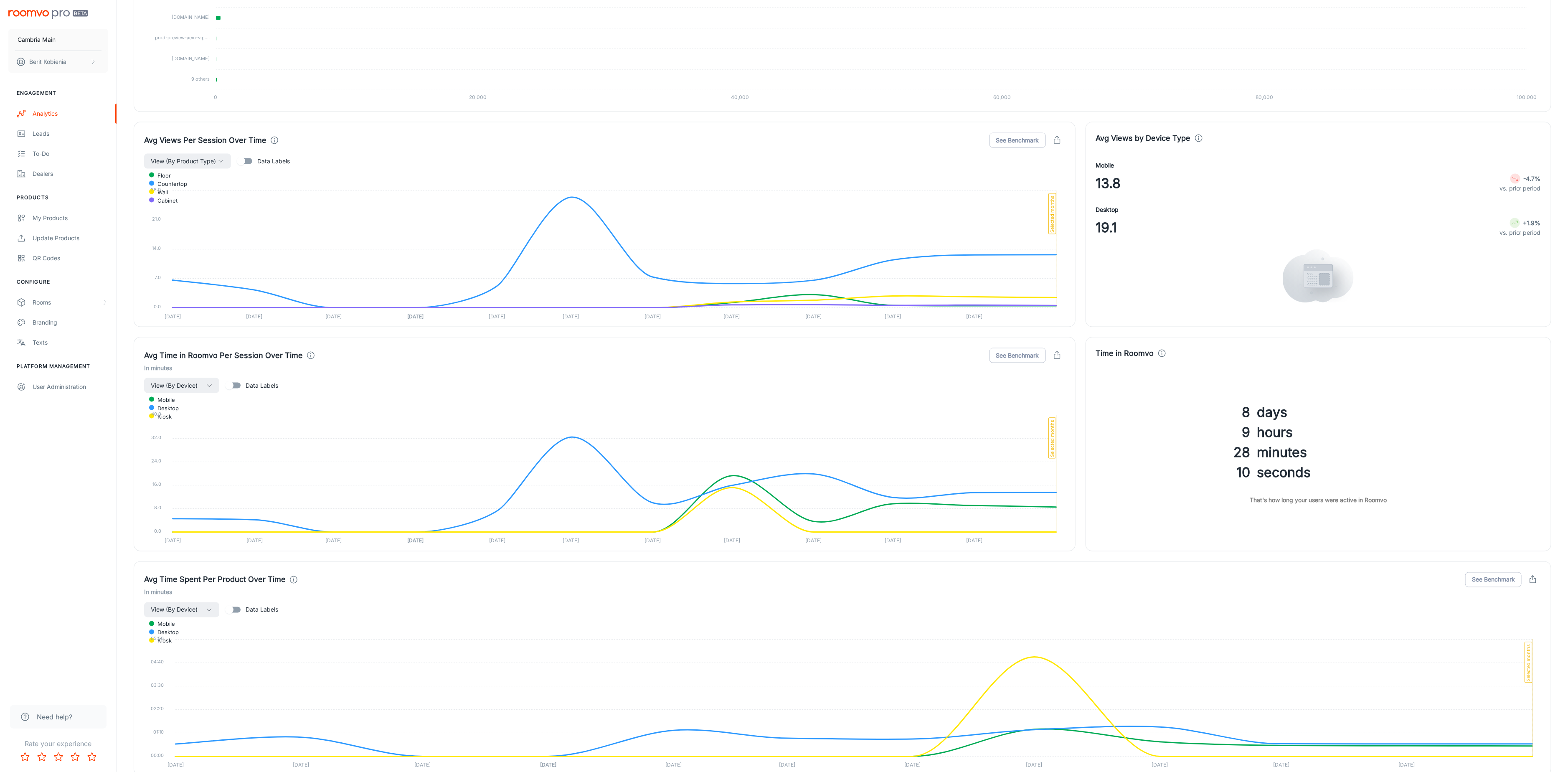
scroll to position [1784, 0]
